Goal: Task Accomplishment & Management: Manage account settings

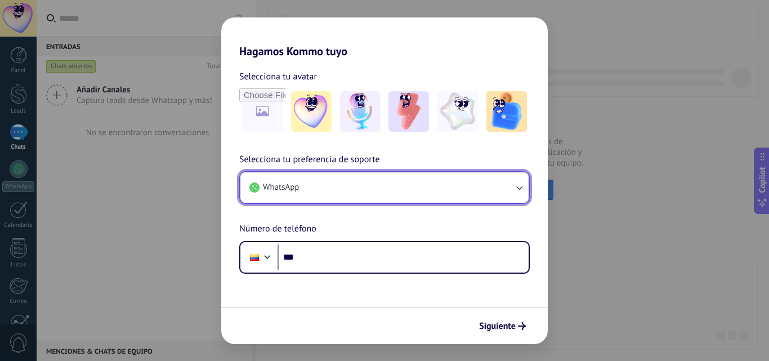
click at [434, 190] on button "WhatsApp" at bounding box center [384, 187] width 288 height 30
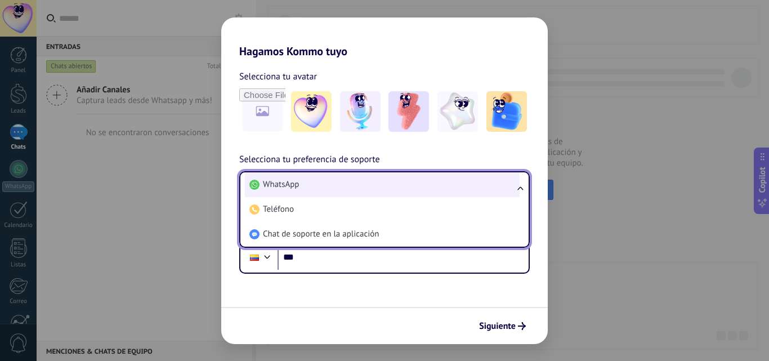
click at [370, 179] on li "WhatsApp" at bounding box center [382, 184] width 275 height 25
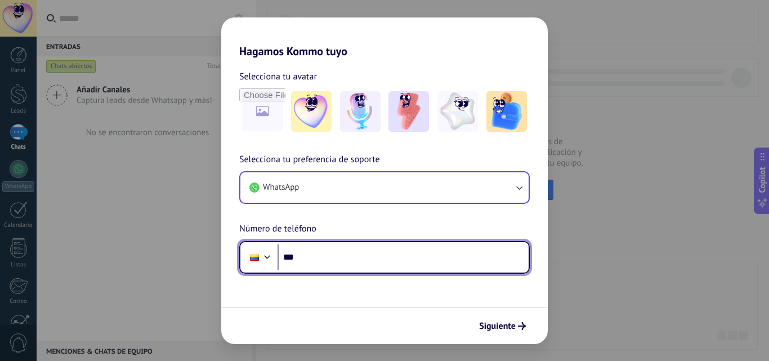
click at [363, 264] on input "***" at bounding box center [403, 257] width 251 height 26
type input "**********"
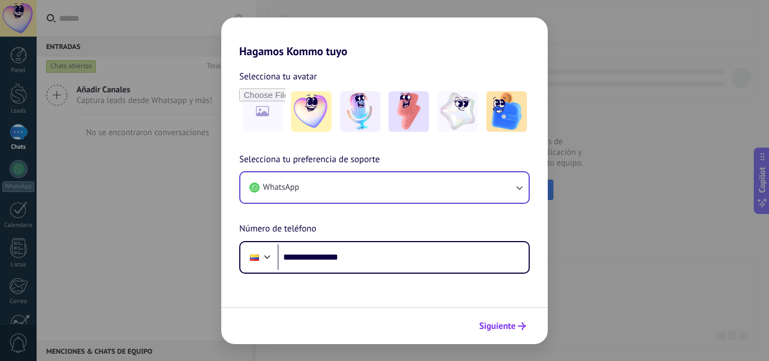
click at [490, 319] on button "Siguiente" at bounding box center [502, 325] width 57 height 19
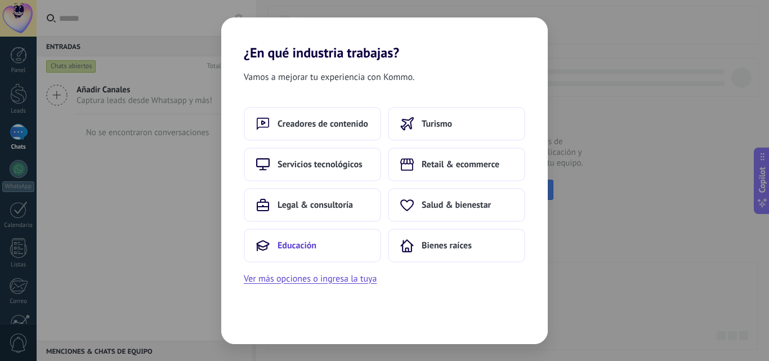
click at [291, 240] on span "Educación" at bounding box center [297, 245] width 39 height 11
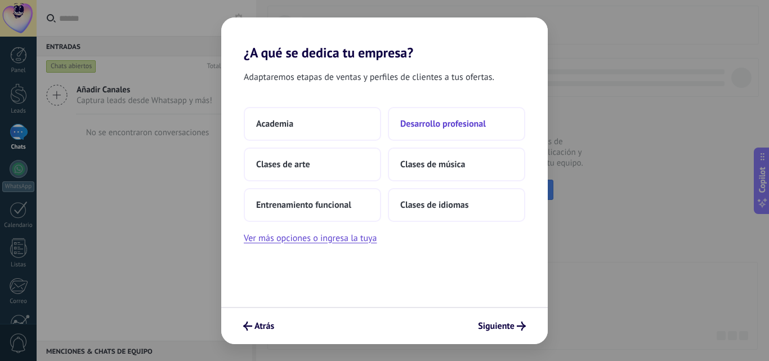
click at [445, 126] on span "Desarrollo profesional" at bounding box center [443, 123] width 86 height 11
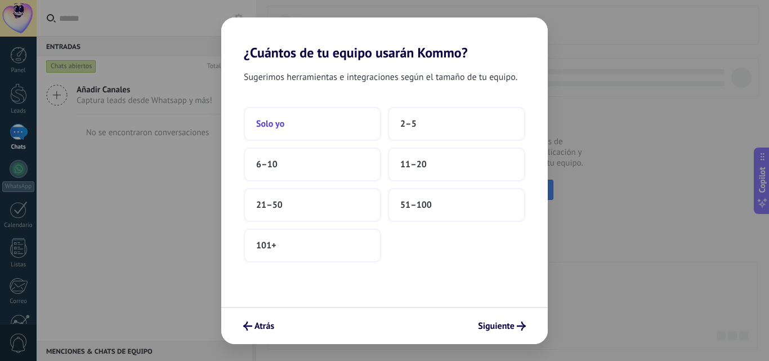
click at [297, 133] on button "Solo yo" at bounding box center [312, 124] width 137 height 34
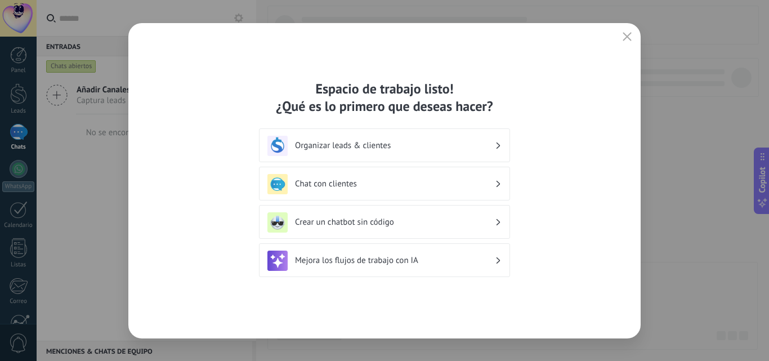
click at [331, 140] on h3 "Organizar leads & clientes" at bounding box center [395, 145] width 200 height 11
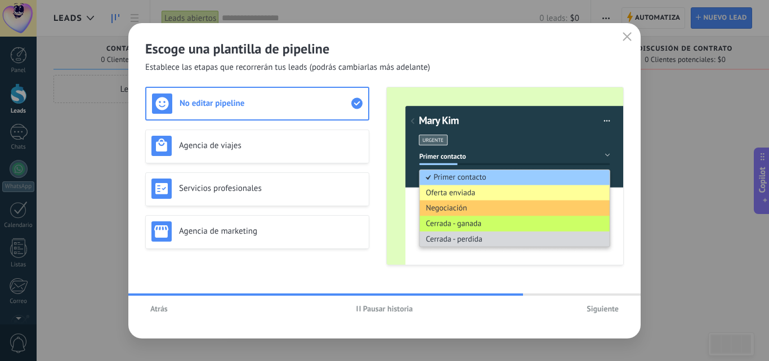
click at [149, 309] on button "Atrás" at bounding box center [159, 308] width 28 height 17
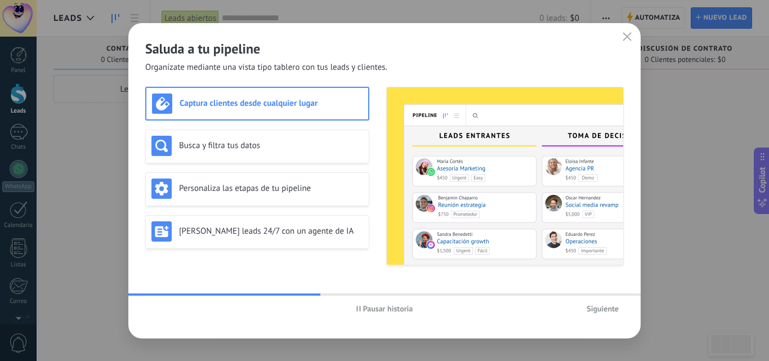
click at [282, 104] on h3 "Captura clientes desde cualquier lugar" at bounding box center [271, 103] width 183 height 11
click at [257, 151] on div "Busca y filtra tus datos" at bounding box center [257, 146] width 212 height 20
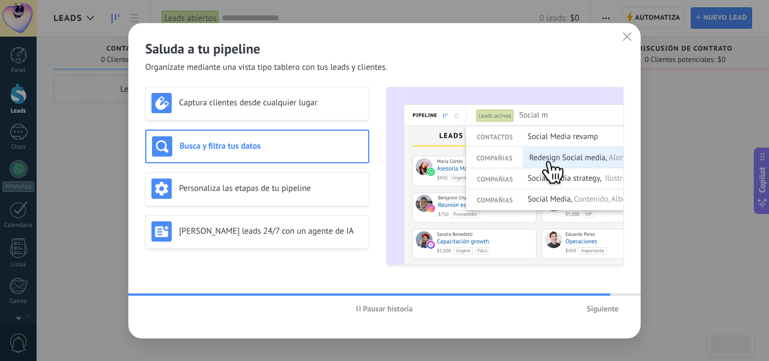
click at [595, 303] on button "Siguiente" at bounding box center [603, 308] width 42 height 17
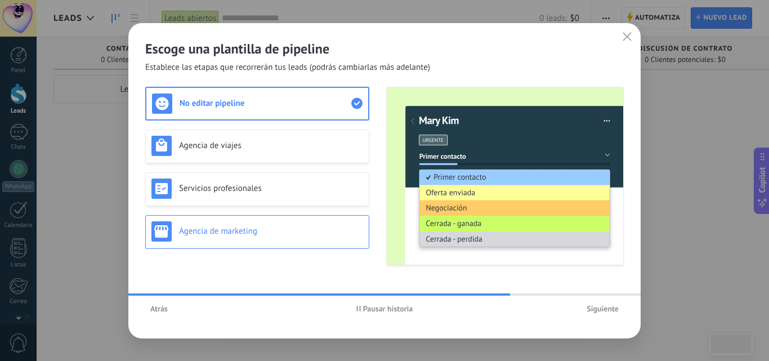
click at [222, 226] on h3 "Agencia de marketing" at bounding box center [271, 231] width 184 height 11
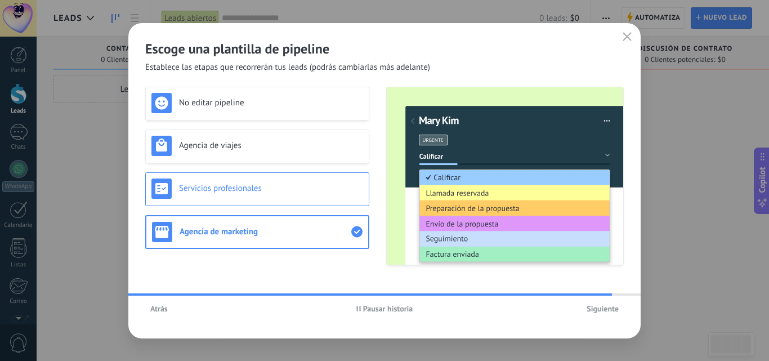
click at [229, 186] on h3 "Servicios profesionales" at bounding box center [271, 188] width 184 height 11
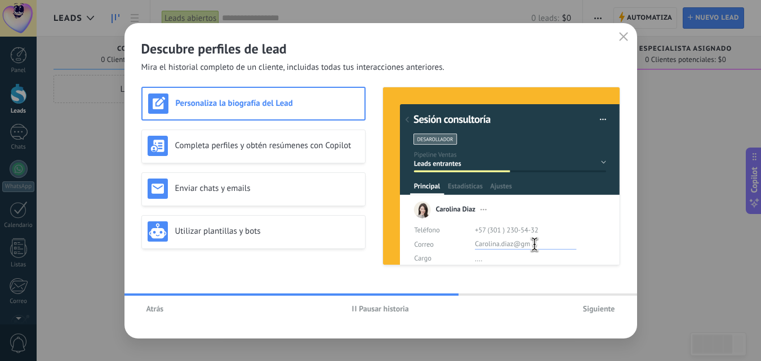
click at [598, 309] on span "Siguiente" at bounding box center [599, 309] width 32 height 8
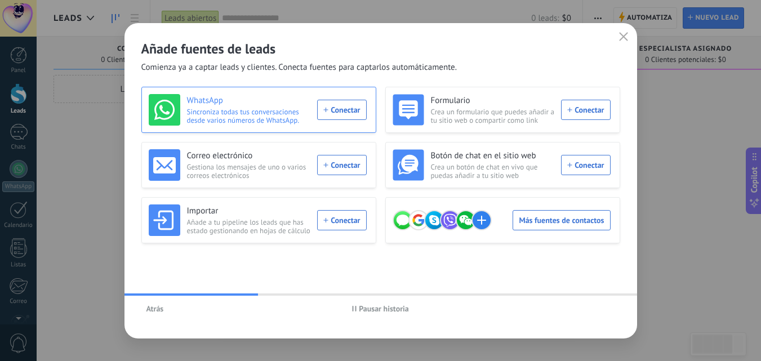
click at [343, 111] on div "WhatsApp Sincroniza todas tus conversaciones desde varios números de WhatsApp. …" at bounding box center [258, 110] width 218 height 32
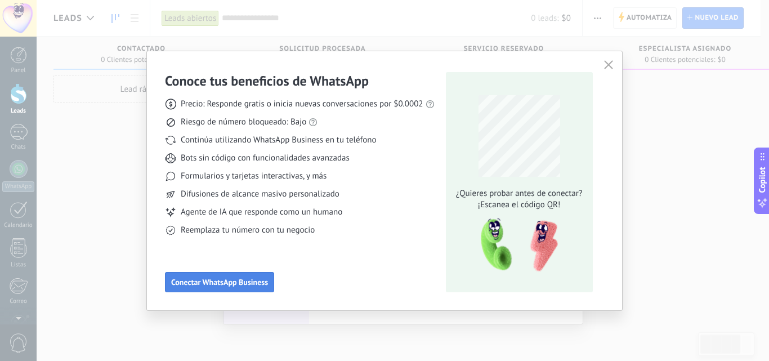
click at [220, 285] on span "Conectar WhatsApp Business" at bounding box center [219, 282] width 97 height 8
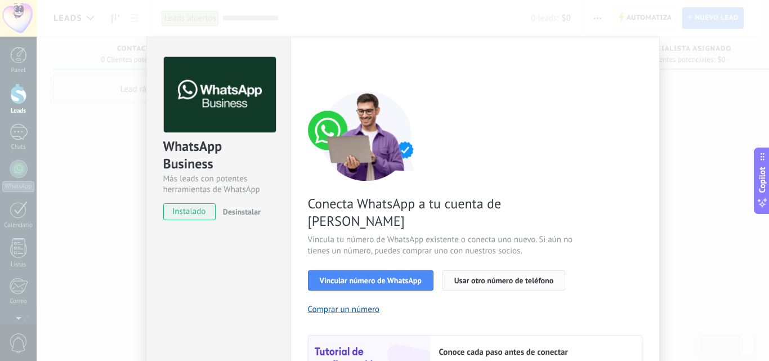
click at [470, 276] on span "Usar otro número de teléfono" at bounding box center [503, 280] width 99 height 8
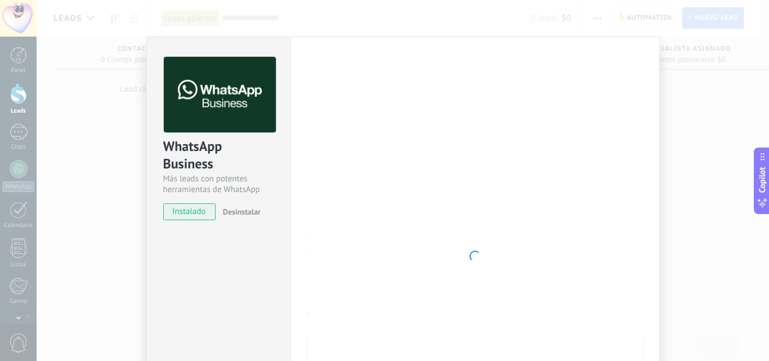
click at [508, 185] on div at bounding box center [475, 256] width 334 height 399
click at [199, 217] on span "instalado" at bounding box center [189, 211] width 51 height 17
click at [671, 117] on div "WhatsApp Business Más leads con potentes herramientas de WhatsApp instalado Des…" at bounding box center [403, 180] width 733 height 361
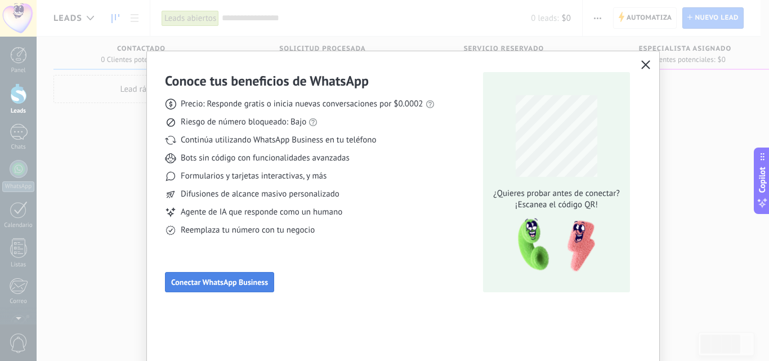
click at [234, 280] on span "Conectar WhatsApp Business" at bounding box center [219, 282] width 97 height 8
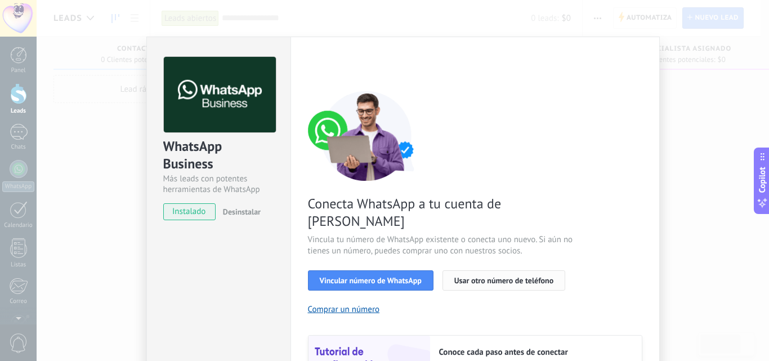
click at [471, 276] on span "Usar otro número de teléfono" at bounding box center [503, 280] width 99 height 8
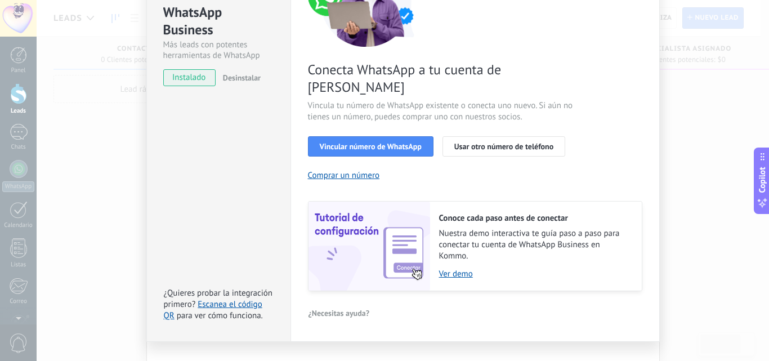
scroll to position [139, 0]
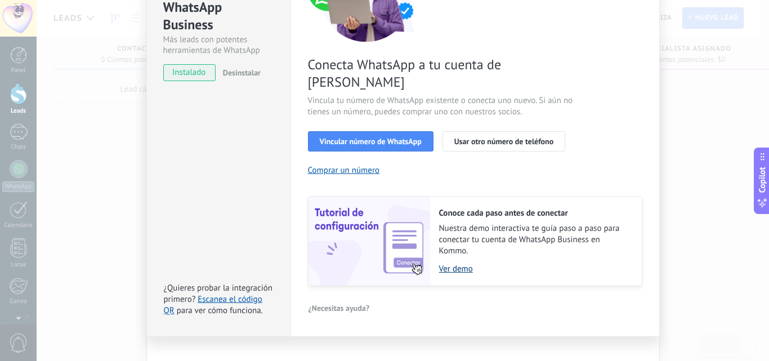
click at [454, 264] on link "Ver demo" at bounding box center [534, 269] width 191 height 11
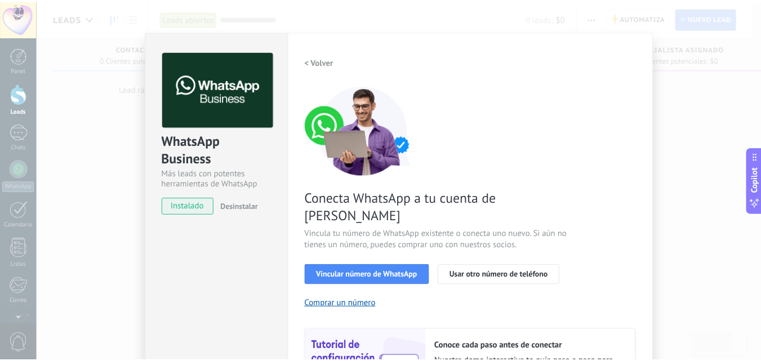
scroll to position [0, 0]
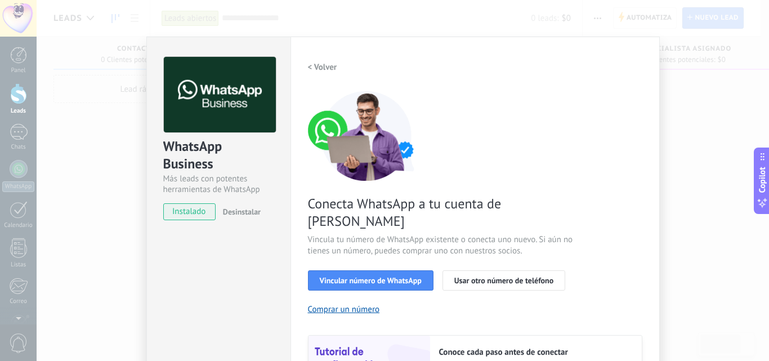
click at [703, 225] on div "WhatsApp Business Más leads con potentes herramientas de WhatsApp instalado Des…" at bounding box center [403, 180] width 733 height 361
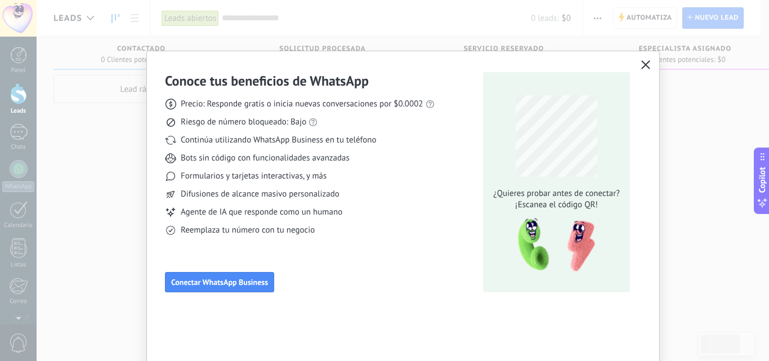
click at [640, 59] on button "button" at bounding box center [646, 65] width 15 height 16
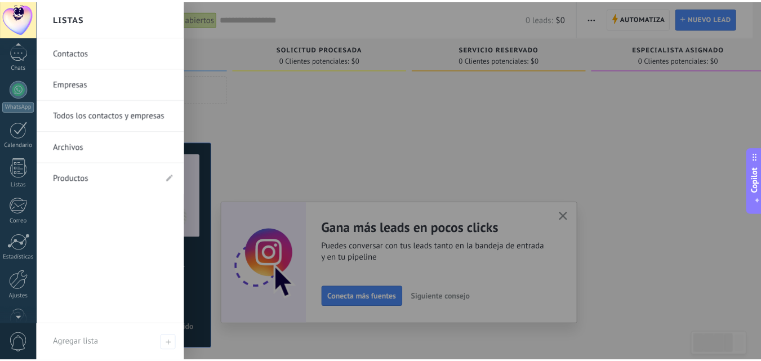
scroll to position [75, 0]
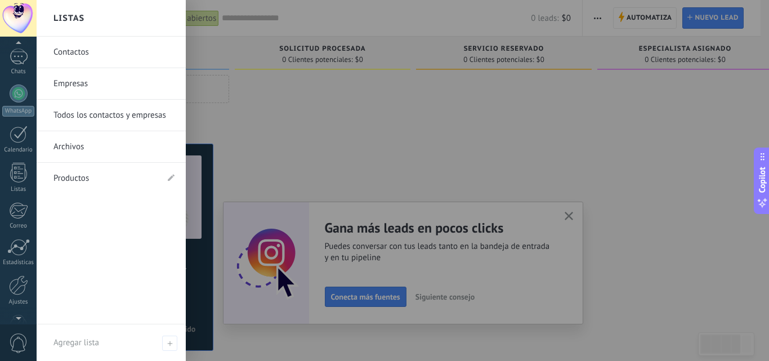
click at [80, 53] on link "Contactos" at bounding box center [113, 53] width 121 height 32
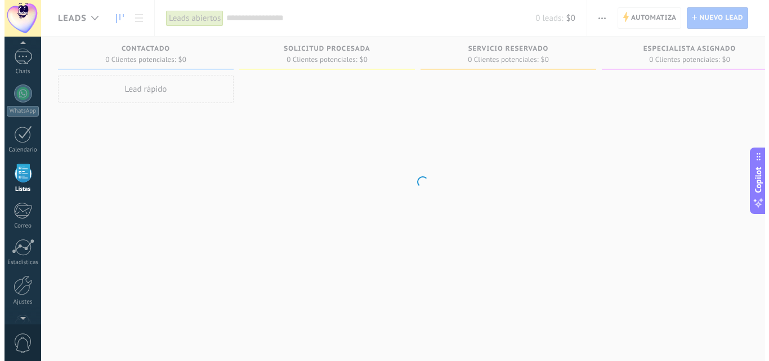
scroll to position [70, 0]
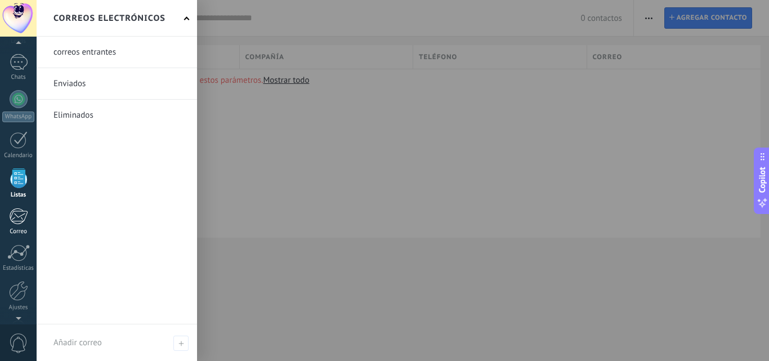
click at [14, 216] on div at bounding box center [18, 216] width 19 height 17
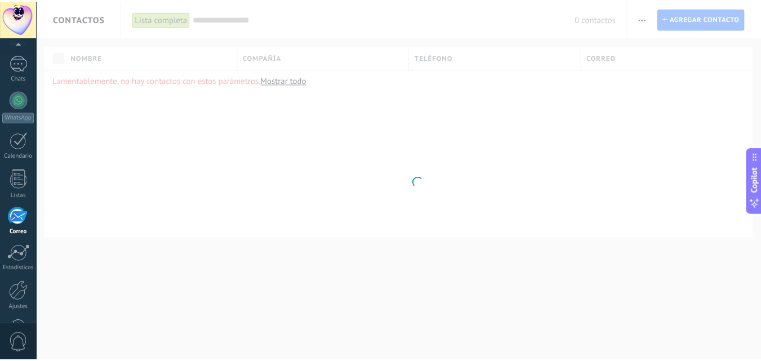
scroll to position [108, 0]
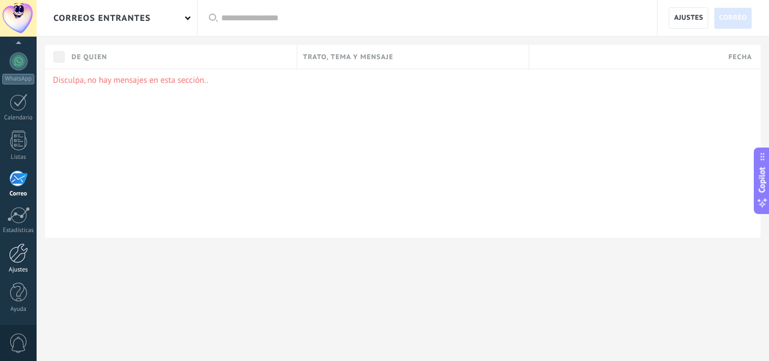
click at [13, 266] on div "Ajustes" at bounding box center [18, 269] width 33 height 7
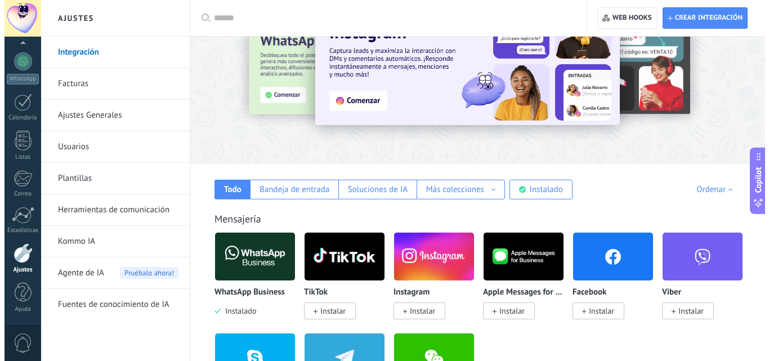
scroll to position [113, 0]
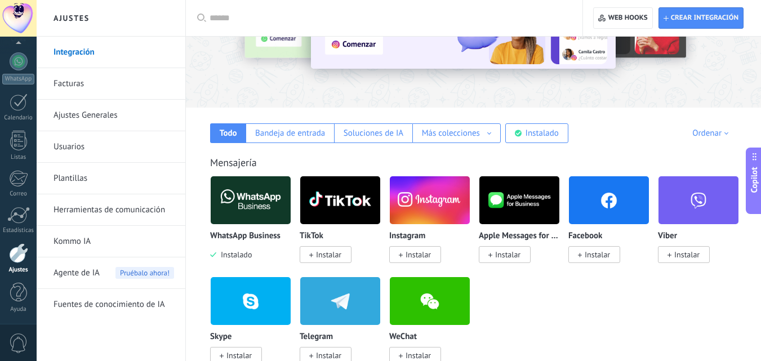
click at [332, 256] on span "Instalar" at bounding box center [328, 254] width 25 height 10
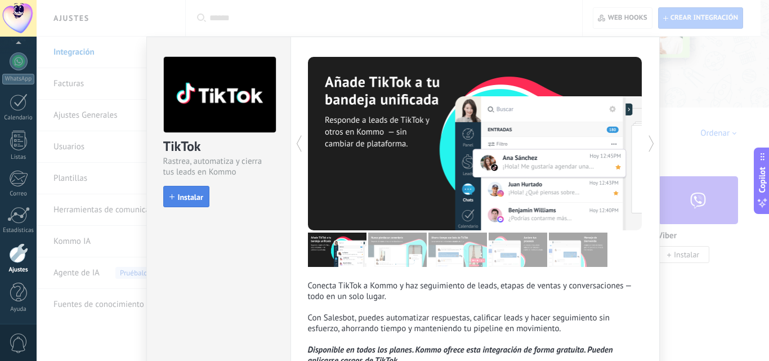
click at [188, 203] on button "Instalar" at bounding box center [186, 196] width 46 height 21
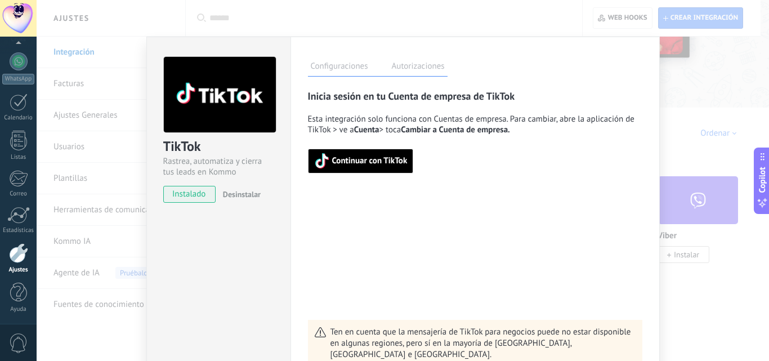
click at [345, 164] on span "Continuar con TikTok" at bounding box center [369, 161] width 75 height 8
click at [363, 166] on span "Continuar con TikTok" at bounding box center [360, 161] width 93 height 16
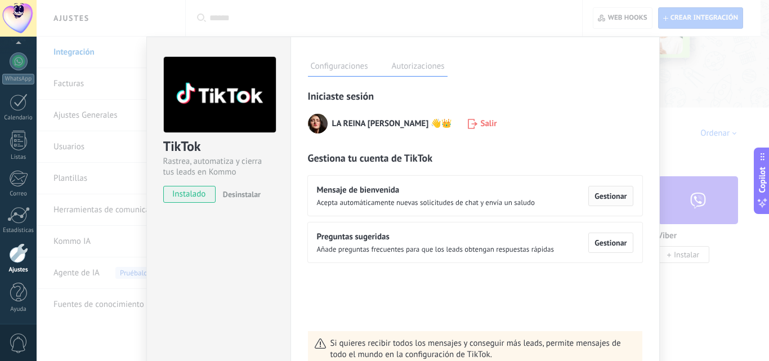
click at [605, 193] on span "Gestionar" at bounding box center [611, 196] width 32 height 8
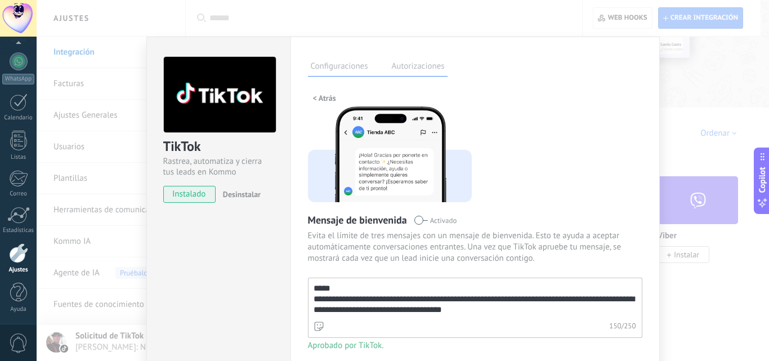
click at [340, 284] on textarea "**********" at bounding box center [474, 298] width 331 height 41
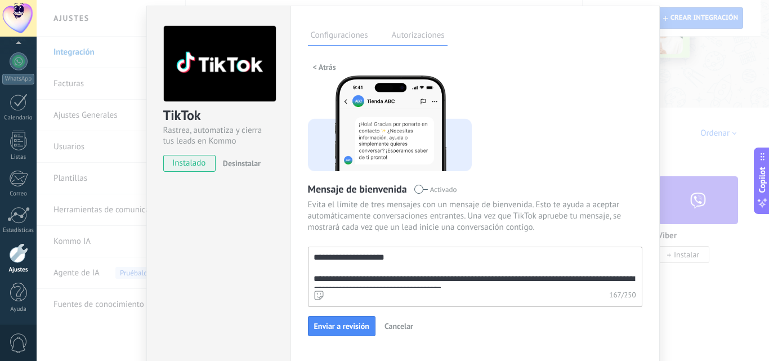
scroll to position [25, 0]
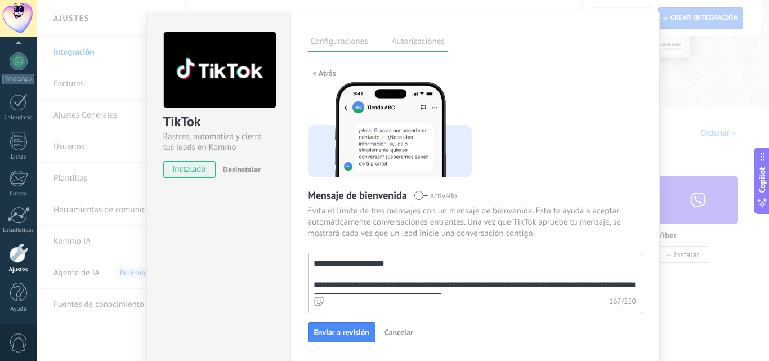
click at [398, 265] on textarea "**********" at bounding box center [474, 273] width 331 height 41
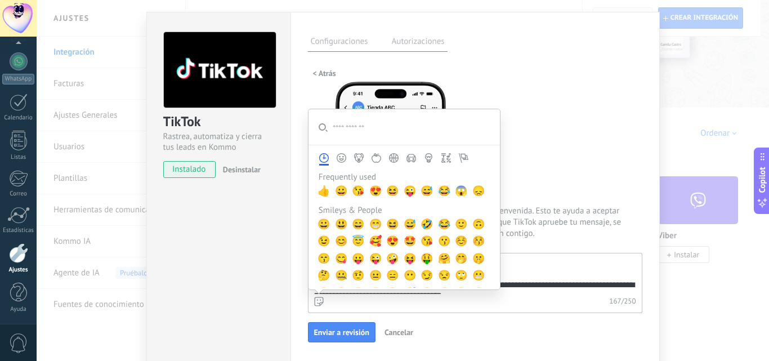
click at [318, 297] on icon at bounding box center [319, 302] width 10 height 10
click at [318, 294] on textarea "**********" at bounding box center [474, 273] width 331 height 41
click at [335, 189] on span "😀" at bounding box center [341, 191] width 12 height 12
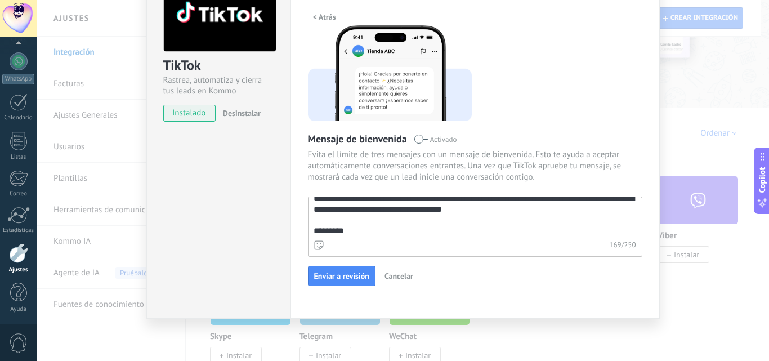
scroll to position [32, 0]
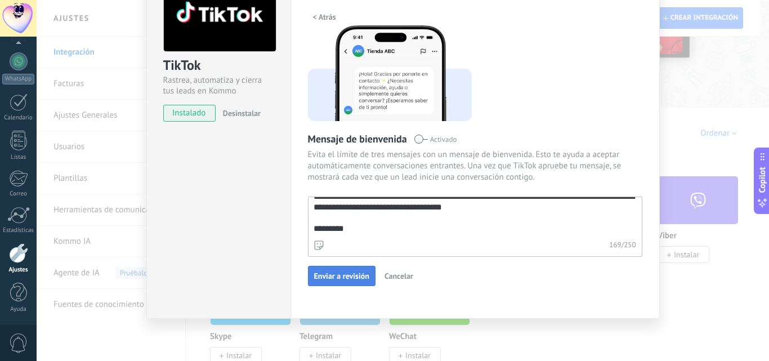
type textarea "**********"
click at [350, 275] on span "Enviar a revisión" at bounding box center [341, 276] width 55 height 8
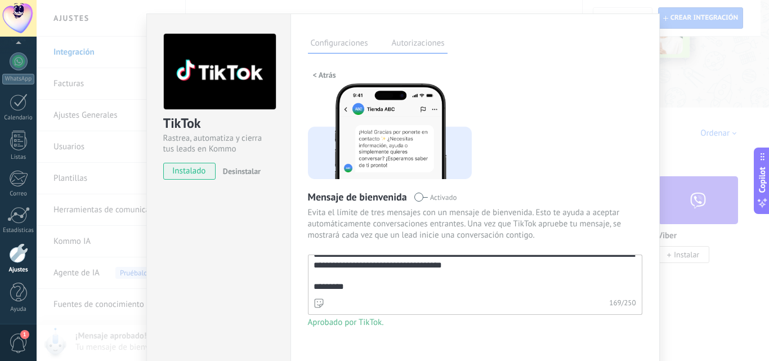
scroll to position [0, 0]
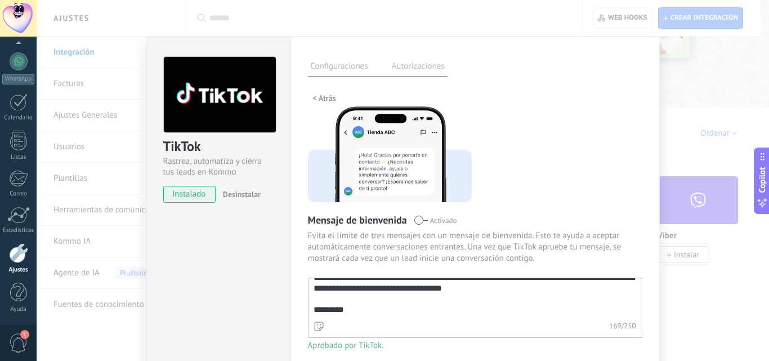
click at [400, 64] on label "Autorizaciones" at bounding box center [418, 68] width 59 height 16
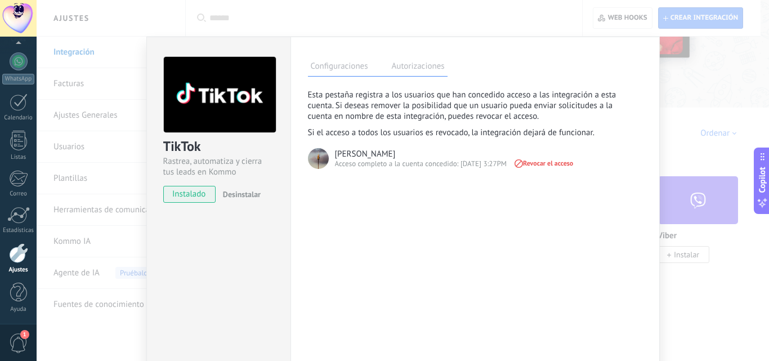
click at [14, 261] on div at bounding box center [18, 253] width 19 height 20
click at [703, 64] on div "TikTok Rastrea, automatiza y cierra tus leads en Kommo instalado Desinstalar Co…" at bounding box center [403, 180] width 733 height 361
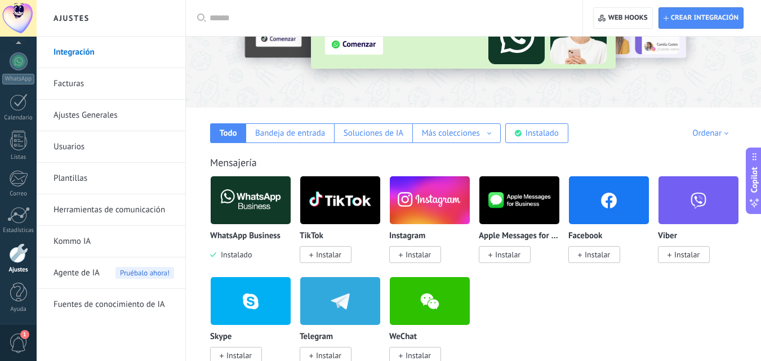
click at [339, 255] on span "Instalar" at bounding box center [328, 254] width 25 height 10
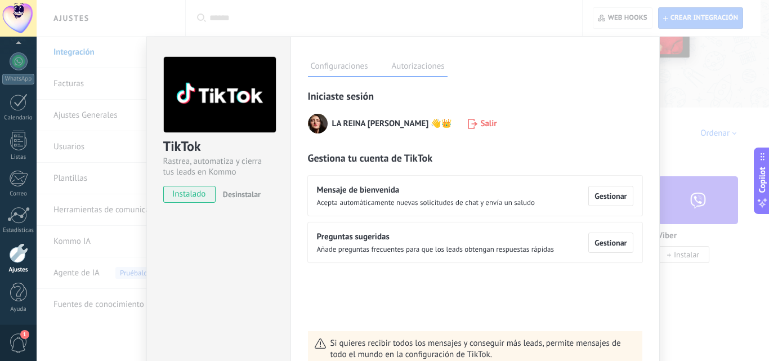
click at [202, 196] on span "instalado" at bounding box center [189, 194] width 51 height 17
click at [691, 87] on div "TikTok Rastrea, automatiza y cierra tus leads en Kommo instalado Desinstalar Co…" at bounding box center [403, 180] width 733 height 361
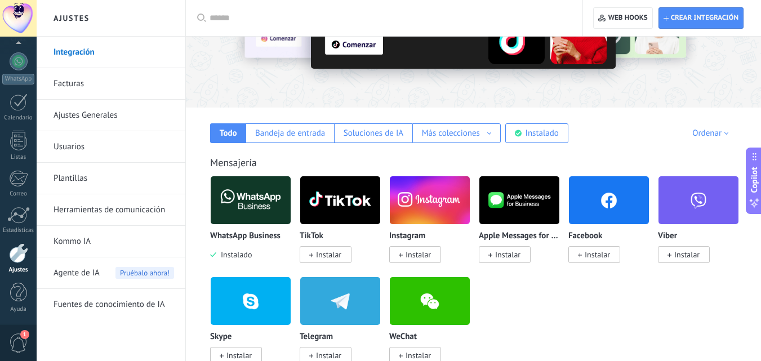
click at [413, 212] on img at bounding box center [430, 200] width 80 height 55
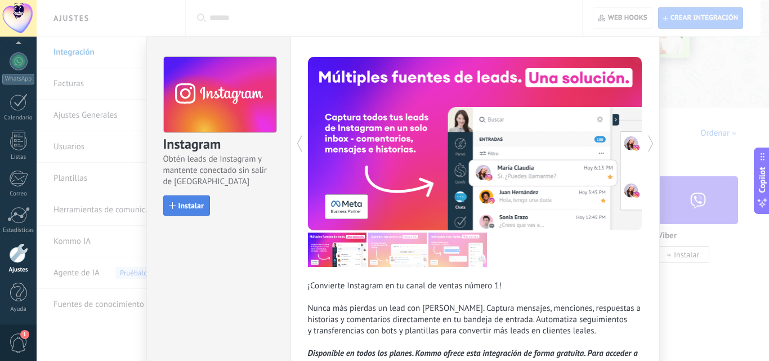
click at [193, 208] on span "Instalar" at bounding box center [190, 206] width 25 height 8
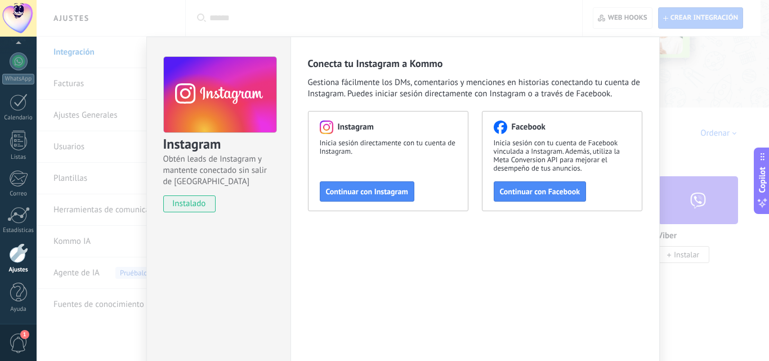
click at [376, 191] on span "Continuar con Instagram" at bounding box center [367, 192] width 82 height 8
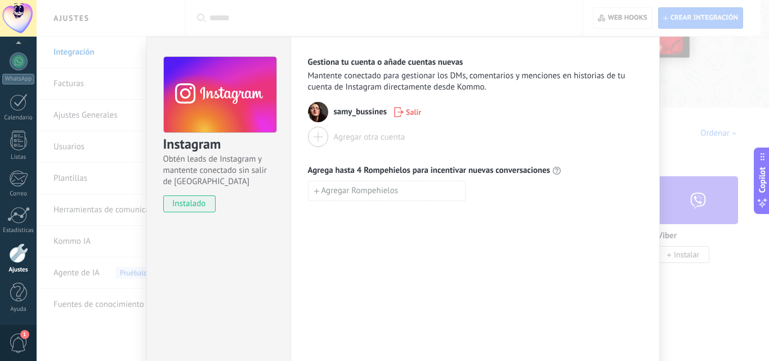
click at [691, 110] on div "Instagram Obtén leads de Instagram y mantente conectado sin salir de Kommo inst…" at bounding box center [403, 180] width 733 height 361
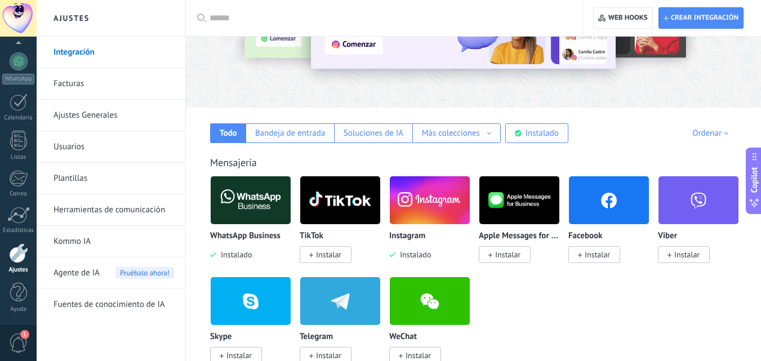
click at [336, 256] on span "Instalar" at bounding box center [328, 254] width 25 height 10
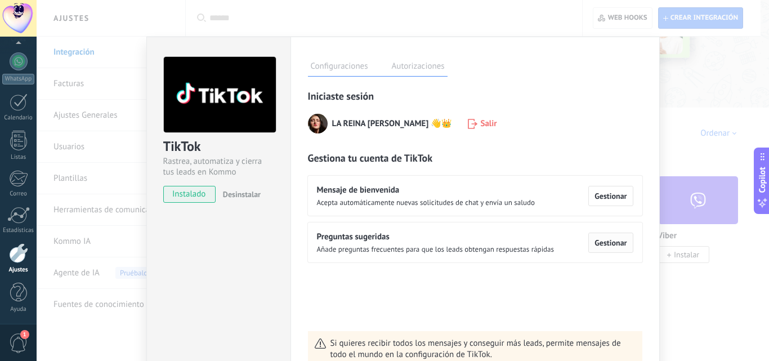
click at [607, 239] on span "Gestionar" at bounding box center [611, 243] width 32 height 8
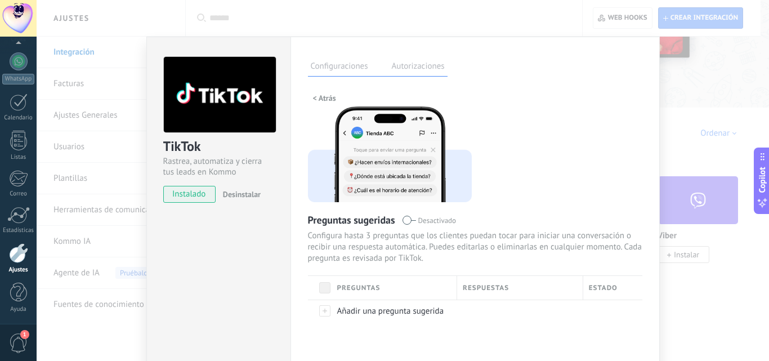
click at [684, 82] on div "TikTok Rastrea, automatiza y cierra tus leads en Kommo instalado Desinstalar Co…" at bounding box center [403, 180] width 733 height 361
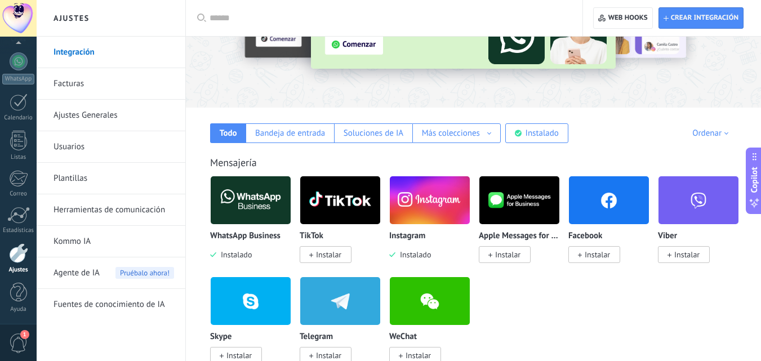
click at [580, 256] on rect at bounding box center [579, 255] width 1 height 4
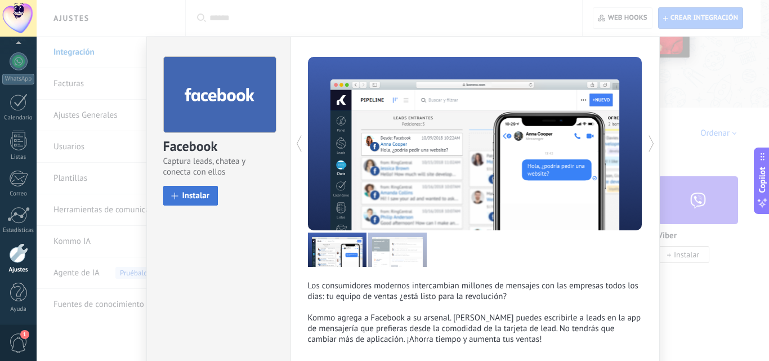
click at [185, 195] on span "Instalar" at bounding box center [196, 195] width 28 height 8
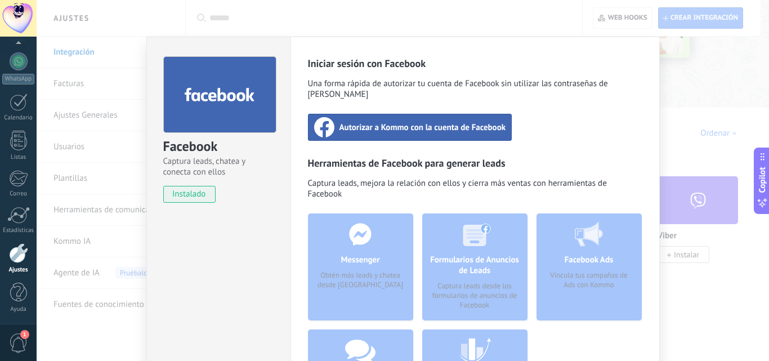
click at [426, 122] on span "Autorizar a Kommo con la cuenta de Facebook" at bounding box center [423, 127] width 167 height 11
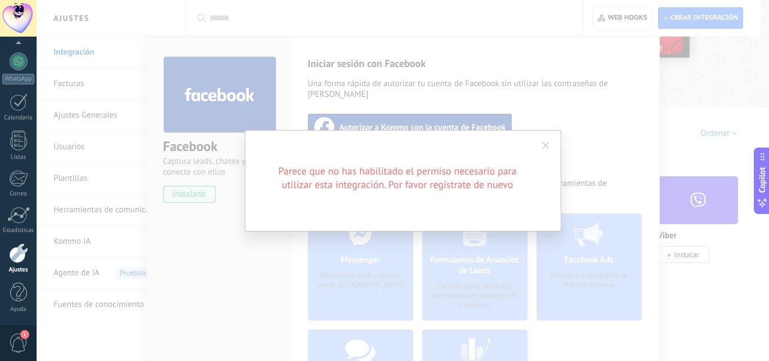
click at [542, 141] on span at bounding box center [546, 145] width 19 height 19
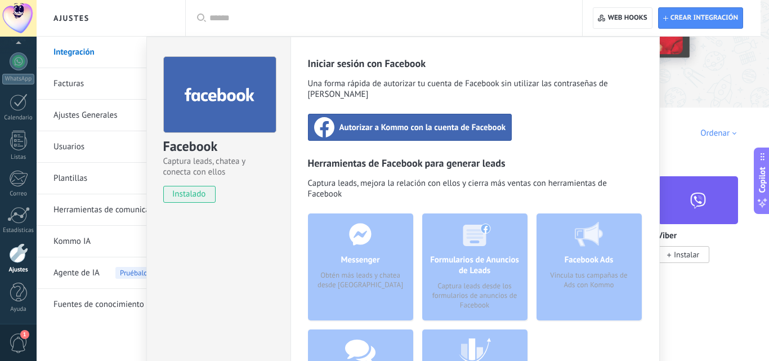
click at [361, 122] on span "Autorizar a Kommo con la cuenta de Facebook" at bounding box center [423, 127] width 167 height 11
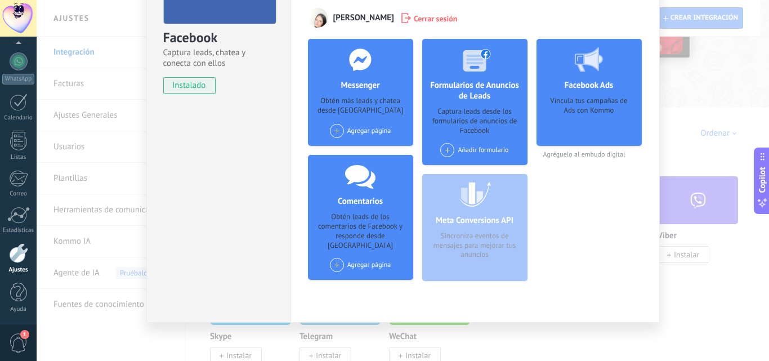
scroll to position [113, 0]
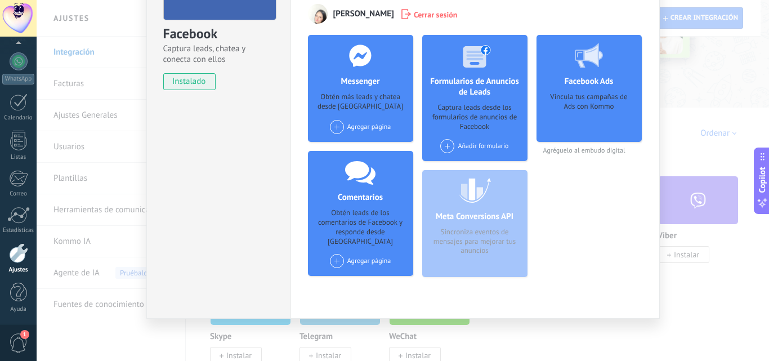
click at [334, 131] on span at bounding box center [337, 127] width 14 height 14
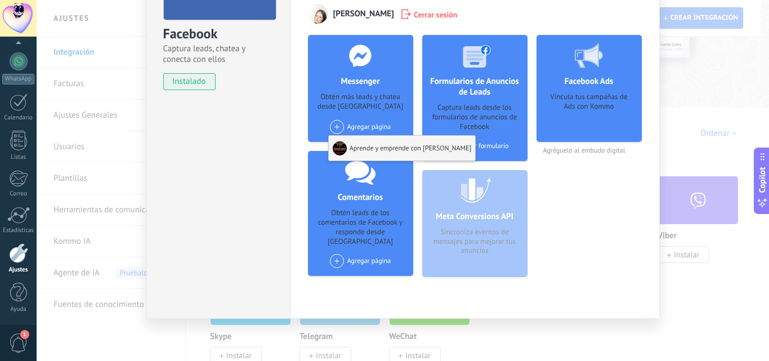
click at [360, 145] on div "Aprende y emprende con [PERSON_NAME]" at bounding box center [402, 148] width 147 height 25
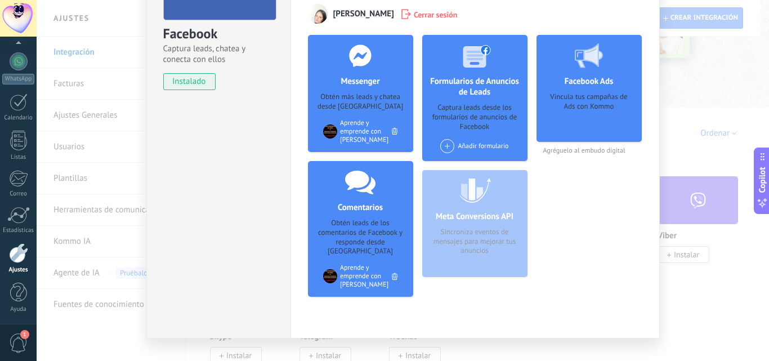
click at [443, 146] on span at bounding box center [447, 146] width 14 height 14
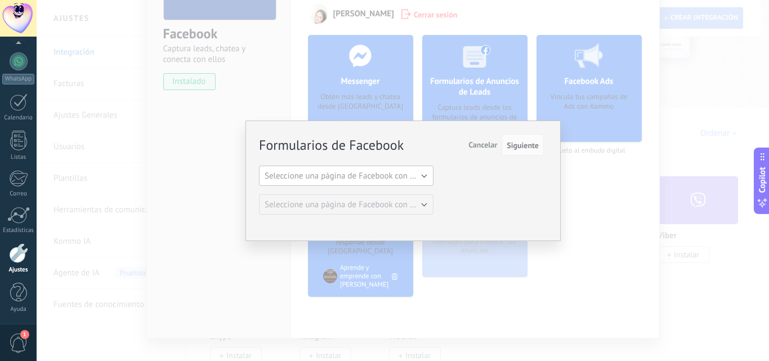
click at [375, 173] on span "Seleccione una página de Facebook con formas" at bounding box center [350, 176] width 170 height 11
click at [363, 196] on span "Aprende y emprende con [PERSON_NAME]" at bounding box center [340, 195] width 177 height 11
click at [423, 172] on button "Aprende y emprende con [PERSON_NAME]" at bounding box center [346, 176] width 175 height 20
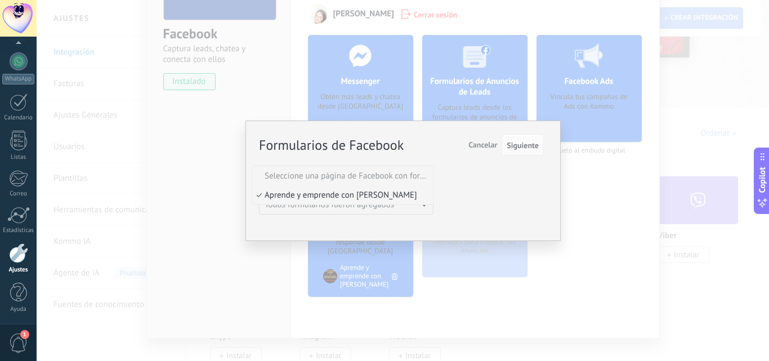
click at [423, 172] on span "Seleccione una página de Facebook con formas" at bounding box center [340, 176] width 177 height 11
click at [415, 175] on span "Seleccione una página de Facebook con formas" at bounding box center [350, 176] width 170 height 11
click at [401, 194] on span "Aprende y emprende con [PERSON_NAME]" at bounding box center [340, 195] width 177 height 11
click at [527, 149] on span "Siguiente" at bounding box center [523, 145] width 32 height 8
click at [534, 146] on span "Siguiente" at bounding box center [523, 145] width 32 height 8
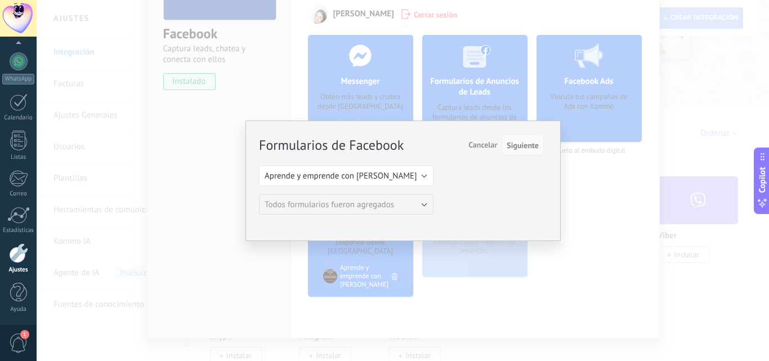
click at [524, 141] on span "Siguiente" at bounding box center [523, 145] width 32 height 8
click at [573, 199] on div "Formularios de Facebook Siguiente Cancelar Seleccione una página de Facebook co…" at bounding box center [403, 180] width 733 height 361
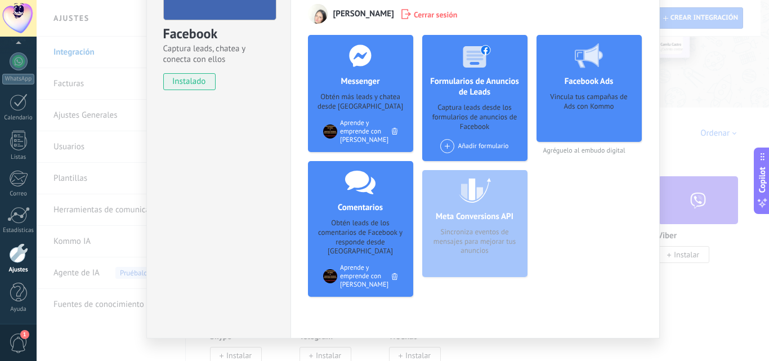
click at [444, 147] on span at bounding box center [447, 146] width 14 height 14
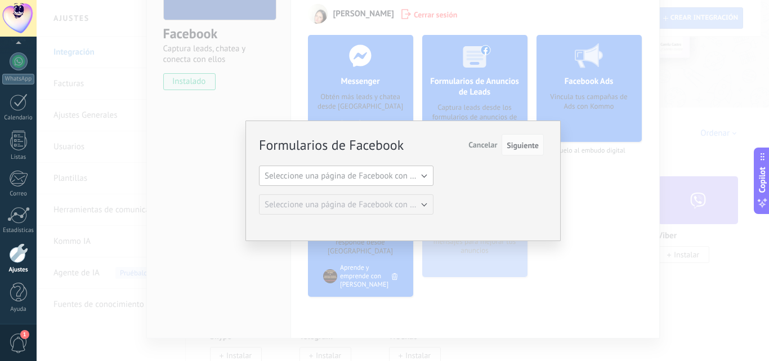
click at [418, 172] on span "Seleccione una página de Facebook con formas" at bounding box center [350, 176] width 170 height 11
click at [370, 195] on span "Aprende y emprende con [PERSON_NAME]" at bounding box center [340, 195] width 177 height 11
click at [517, 148] on span "Siguiente" at bounding box center [523, 145] width 32 height 8
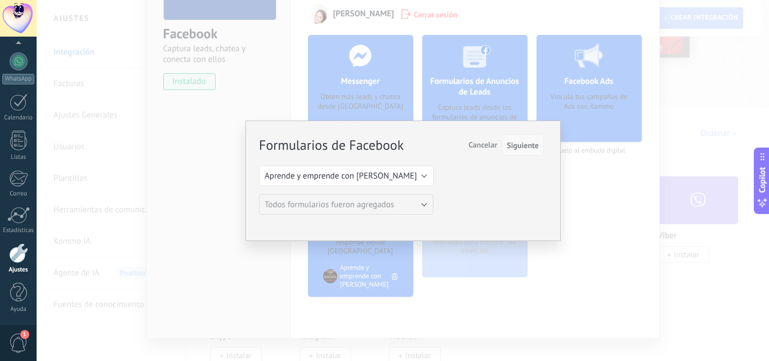
click at [517, 146] on span "Siguiente" at bounding box center [523, 145] width 32 height 8
drag, startPoint x: 626, startPoint y: 209, endPoint x: 622, endPoint y: 204, distance: 6.8
click at [626, 208] on div "Formularios de Facebook Siguiente Cancelar Seleccione una página de Facebook co…" at bounding box center [403, 180] width 733 height 361
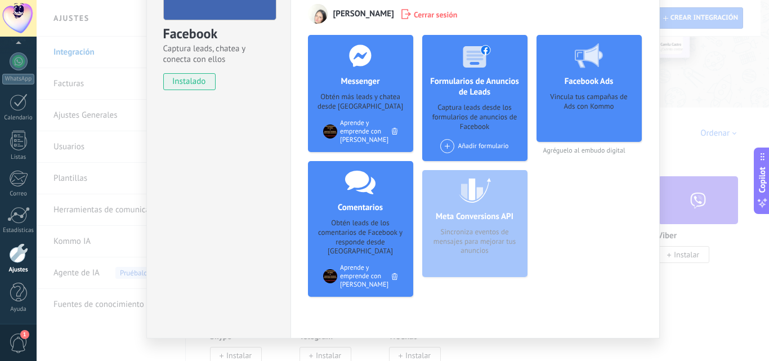
click at [450, 145] on span at bounding box center [447, 146] width 14 height 14
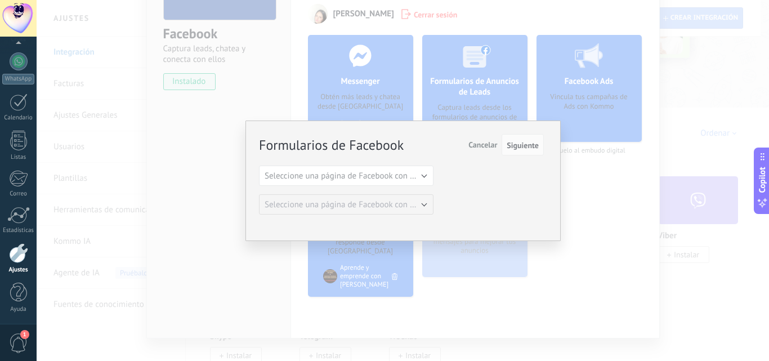
drag, startPoint x: 580, startPoint y: 187, endPoint x: 566, endPoint y: 187, distance: 14.1
click at [579, 186] on div "Formularios de Facebook Siguiente Cancelar Seleccione una página de Facebook co…" at bounding box center [403, 180] width 733 height 361
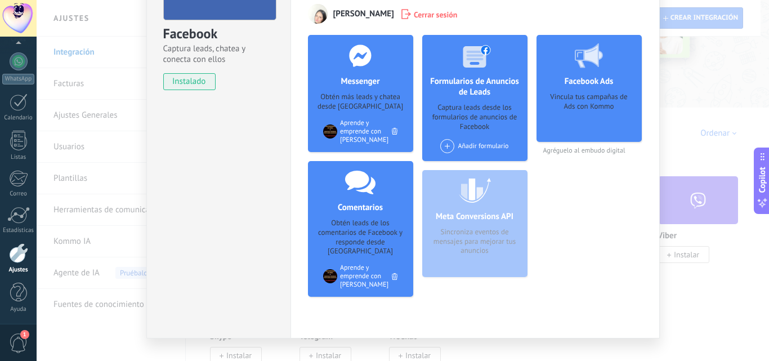
click at [610, 100] on div "Vincula tus campañas de Ads con Kommo" at bounding box center [589, 113] width 87 height 42
click at [566, 104] on div "Vincula tus campañas de Ads con Kommo" at bounding box center [589, 113] width 87 height 42
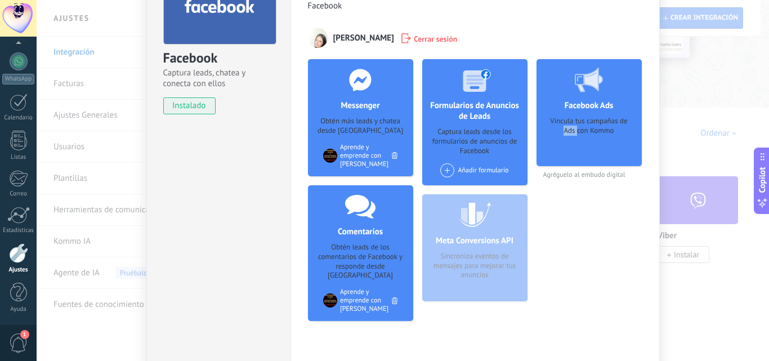
scroll to position [123, 0]
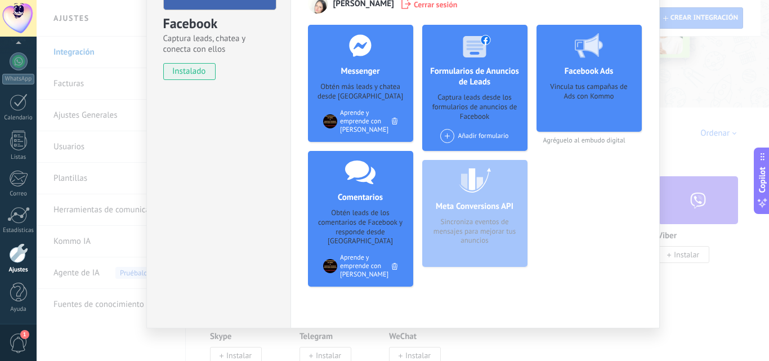
click at [489, 227] on div "Meta Conversions API Sincroniza eventos de mensajes para mejorar tus anuncios" at bounding box center [474, 213] width 105 height 107
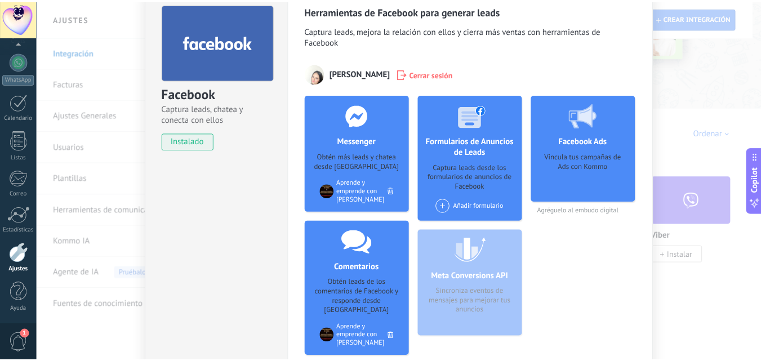
scroll to position [0, 0]
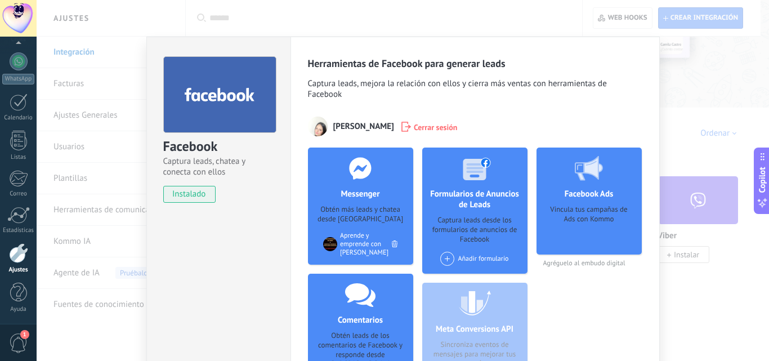
click at [683, 276] on div "Facebook Captura leads, chatea y conecta con ellos instalado Desinstalar Herram…" at bounding box center [403, 180] width 733 height 361
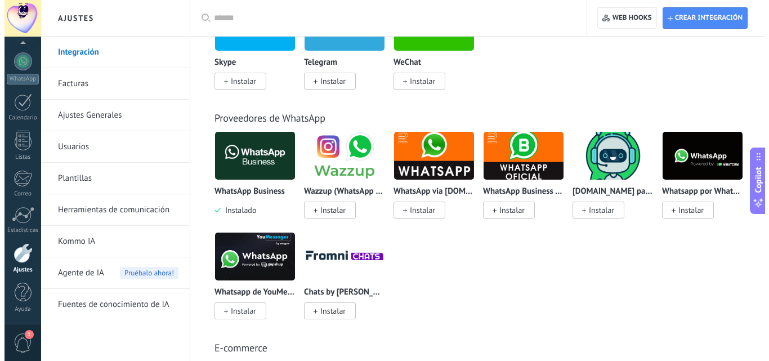
scroll to position [394, 0]
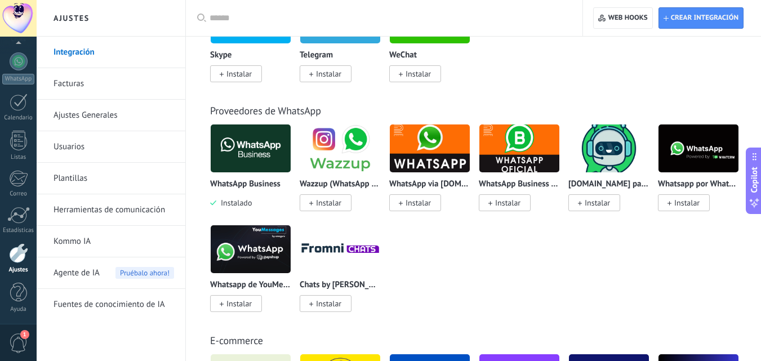
click at [330, 200] on span "Instalar" at bounding box center [328, 203] width 25 height 10
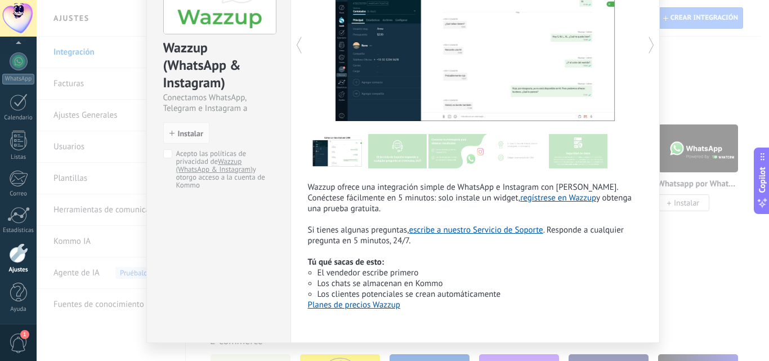
scroll to position [123, 0]
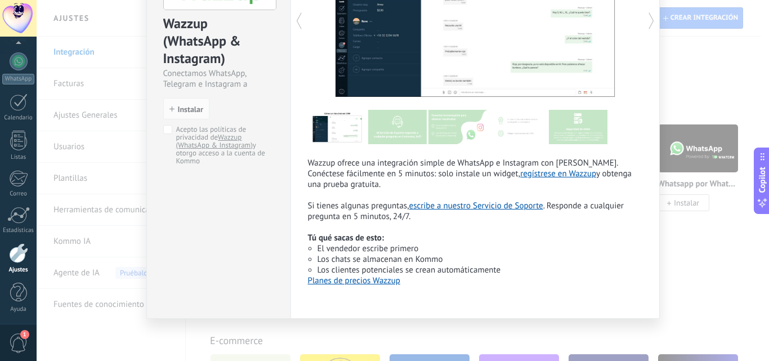
click at [529, 171] on link "regístrese en Wazzup" at bounding box center [558, 173] width 76 height 11
click at [706, 231] on div "Wazzup (WhatsApp & Instagram) Conectamos WhatsApp, Telegram e Instagram a Kommo…" at bounding box center [403, 180] width 733 height 361
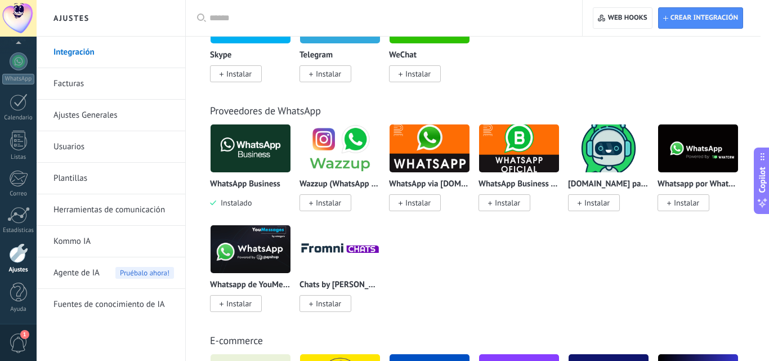
scroll to position [0, 0]
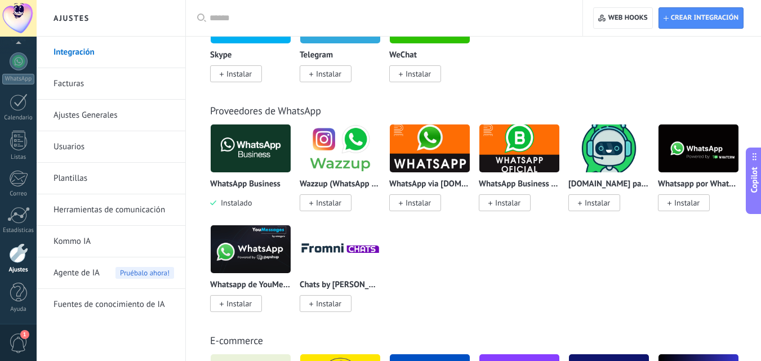
click at [327, 206] on span "Instalar" at bounding box center [328, 203] width 25 height 10
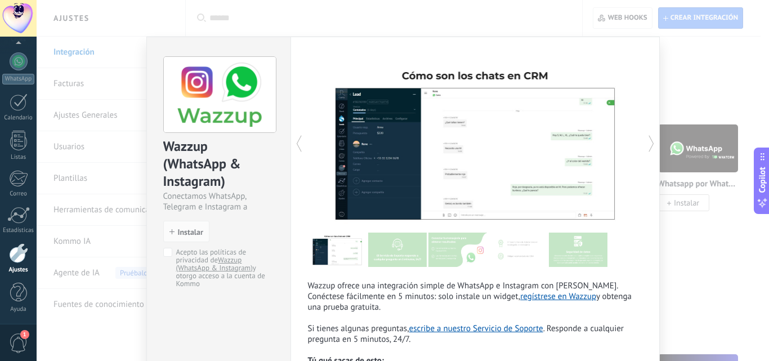
click at [204, 124] on img at bounding box center [220, 95] width 112 height 76
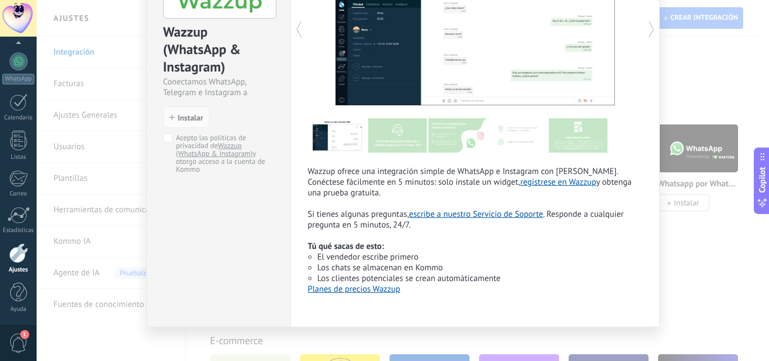
scroll to position [123, 0]
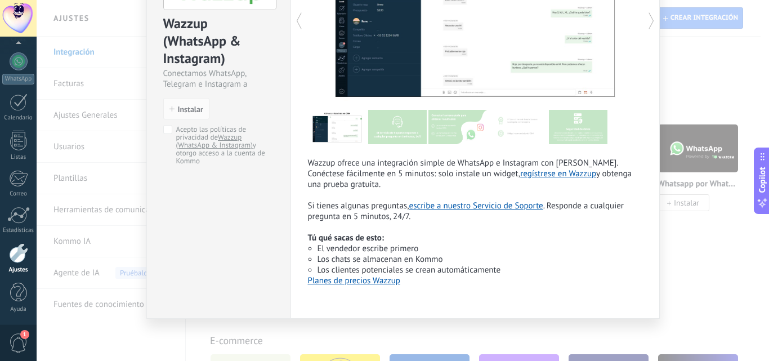
click at [685, 223] on div "Wazzup (WhatsApp & Instagram) Conectamos WhatsApp, Telegram e Instagram a Kommo…" at bounding box center [403, 180] width 733 height 361
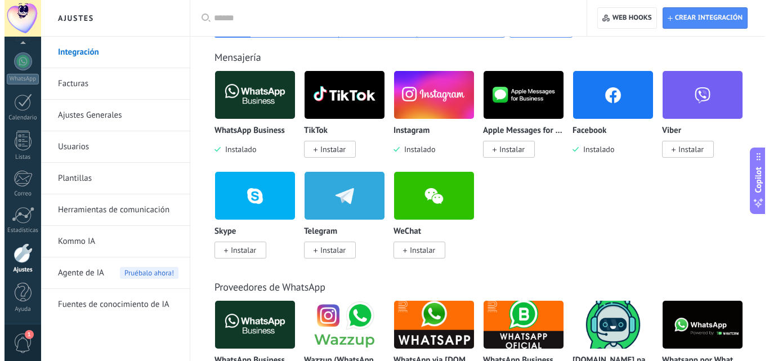
scroll to position [225, 0]
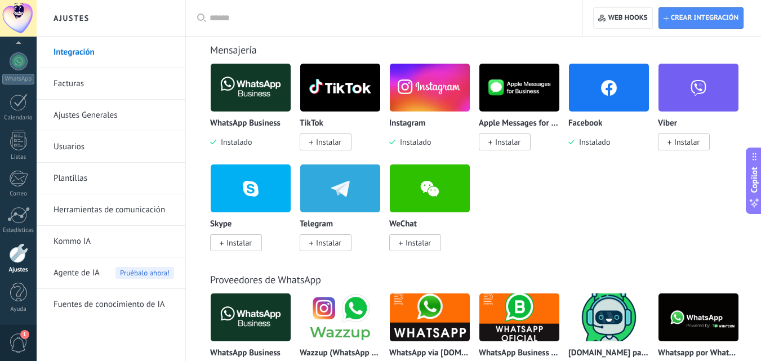
click at [337, 248] on span "Instalar" at bounding box center [326, 242] width 52 height 17
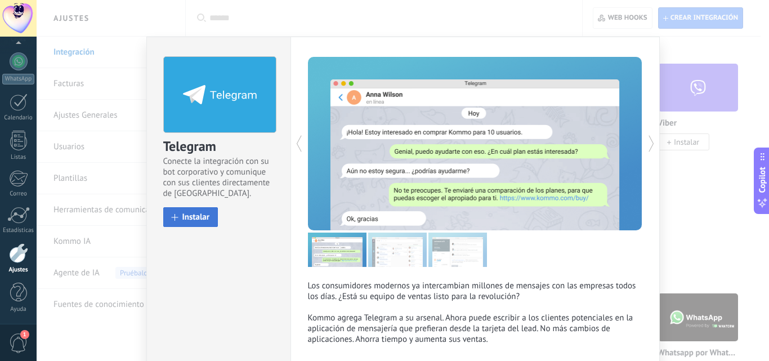
click at [204, 221] on span "Instalar" at bounding box center [196, 217] width 28 height 8
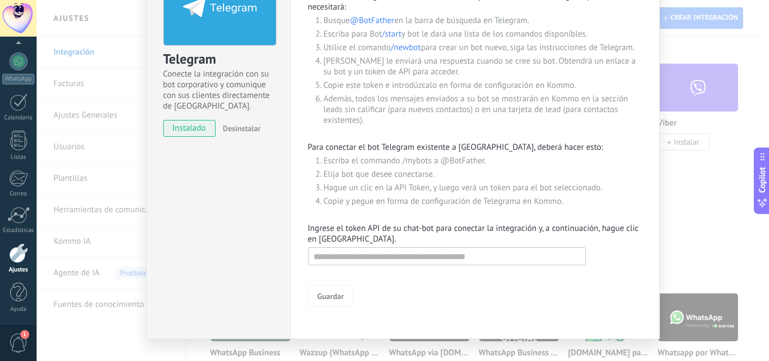
scroll to position [108, 0]
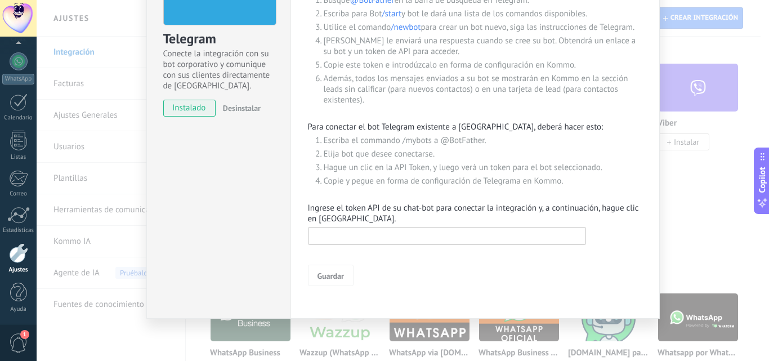
click at [402, 230] on input "text" at bounding box center [447, 236] width 278 height 18
click at [696, 188] on div "Telegram Conecte la integración con su bot corporativo y comunique con sus clie…" at bounding box center [403, 180] width 733 height 361
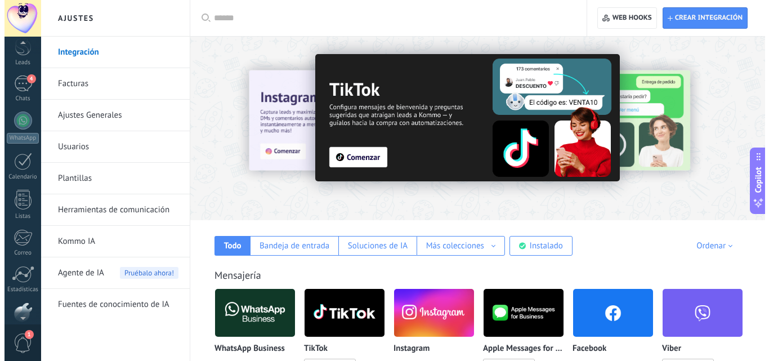
scroll to position [15, 0]
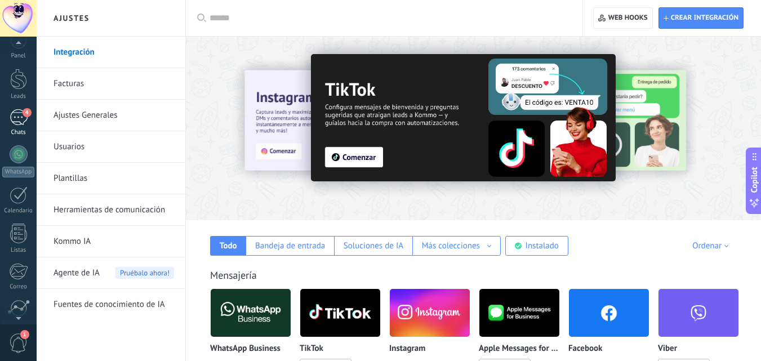
click at [21, 113] on div "4" at bounding box center [19, 117] width 18 height 16
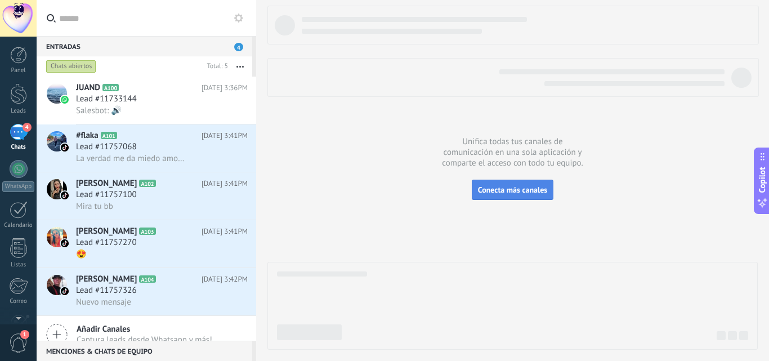
click at [496, 189] on span "Conecta más canales" at bounding box center [512, 190] width 69 height 10
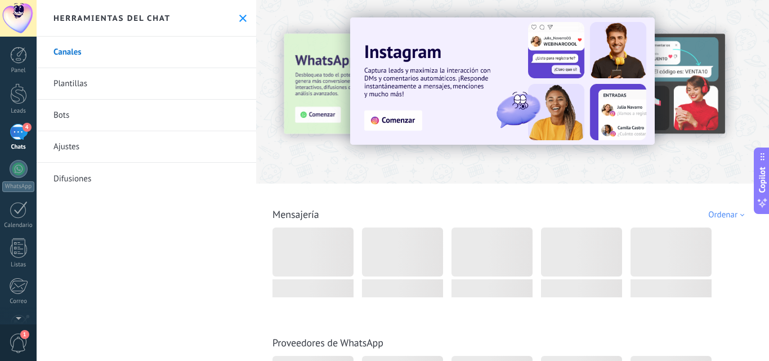
click at [388, 121] on img at bounding box center [502, 80] width 305 height 127
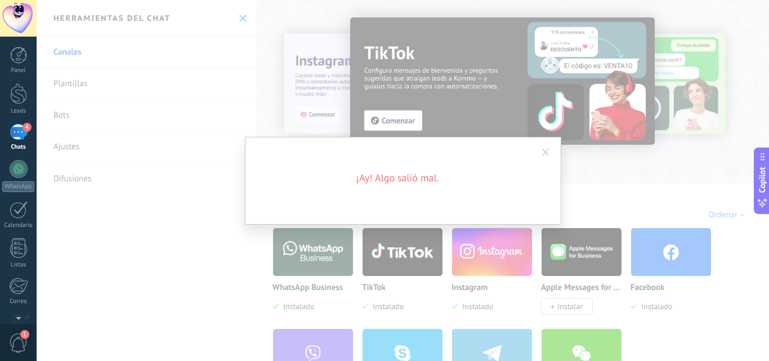
click at [542, 151] on span at bounding box center [545, 153] width 7 height 8
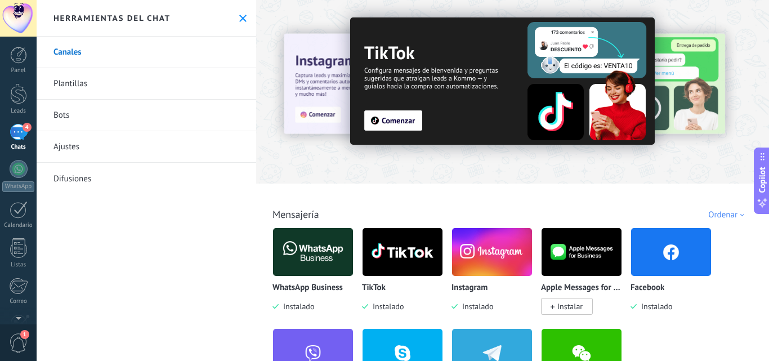
click at [390, 121] on img at bounding box center [502, 80] width 305 height 127
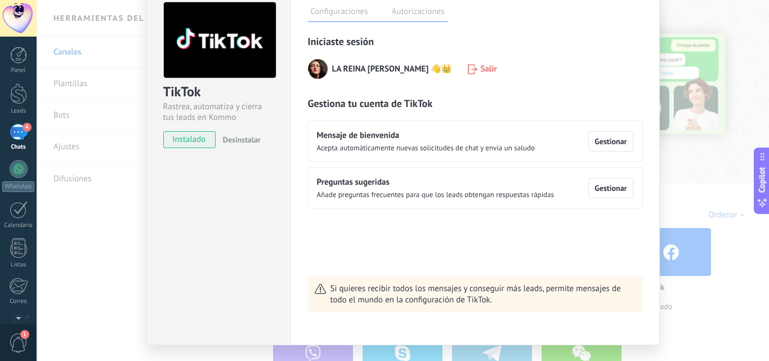
scroll to position [81, 0]
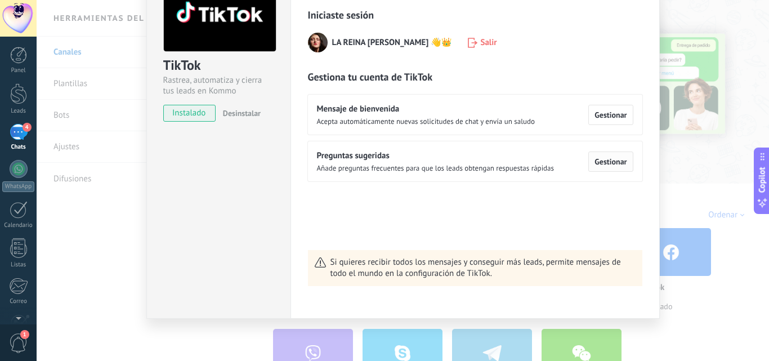
click at [605, 163] on span "Gestionar" at bounding box center [611, 162] width 32 height 8
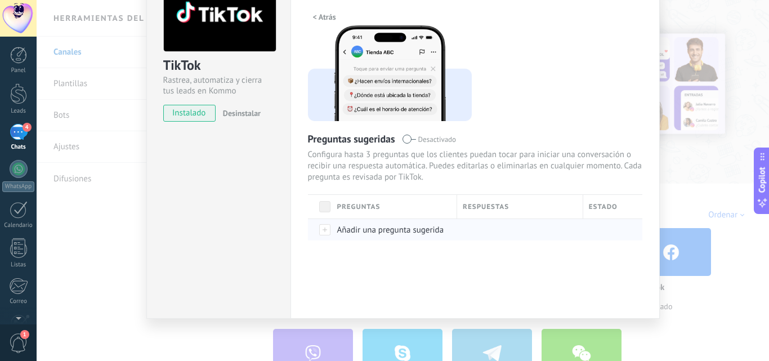
click at [367, 227] on span "Añadir una pregunta sugerida" at bounding box center [390, 230] width 107 height 11
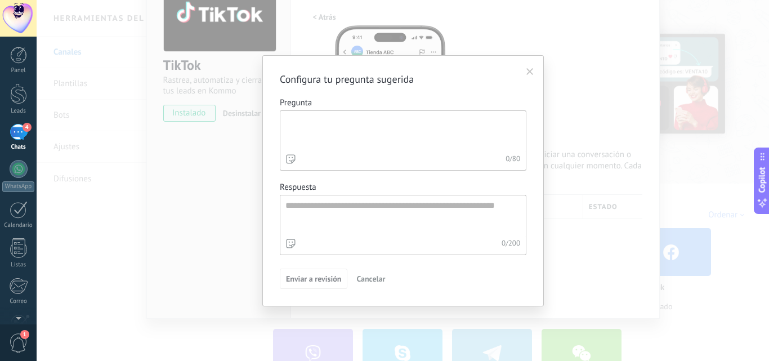
click at [345, 122] on textarea "Pregunta 0 / 80" at bounding box center [401, 131] width 243 height 41
type textarea "**********"
click at [334, 203] on textarea "Respuesta 0 / 200" at bounding box center [401, 215] width 243 height 41
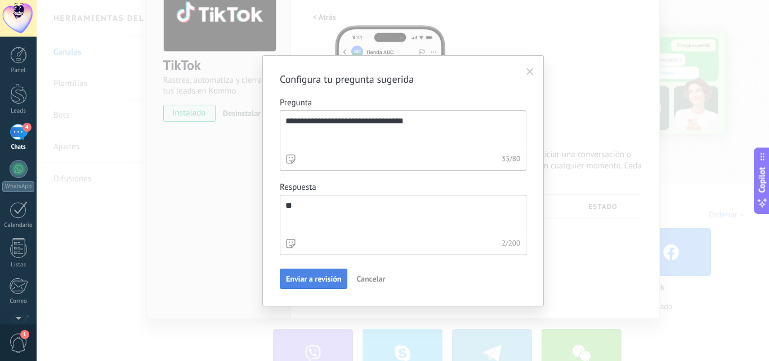
type textarea "**"
click at [318, 281] on span "Enviar a revisión" at bounding box center [313, 279] width 55 height 8
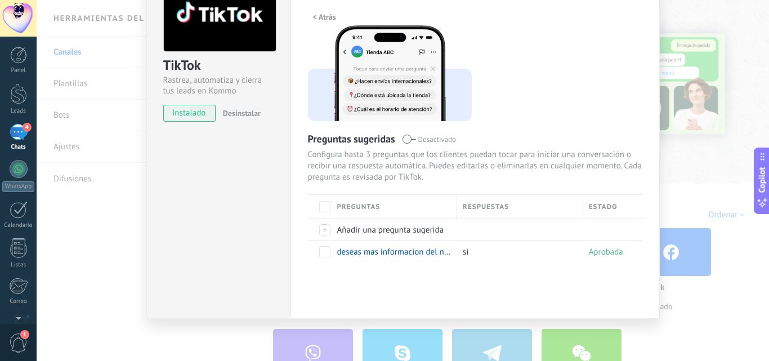
click at [666, 169] on div "TikTok Rastrea, automatiza y cierra tus leads en Kommo instalado Desinstalar Co…" at bounding box center [403, 180] width 733 height 361
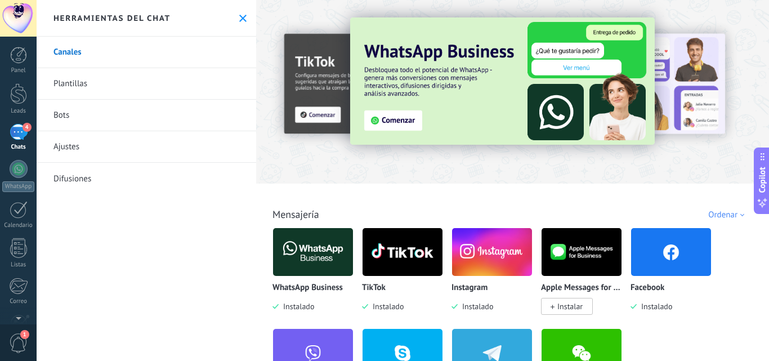
click at [404, 260] on img at bounding box center [403, 252] width 80 height 55
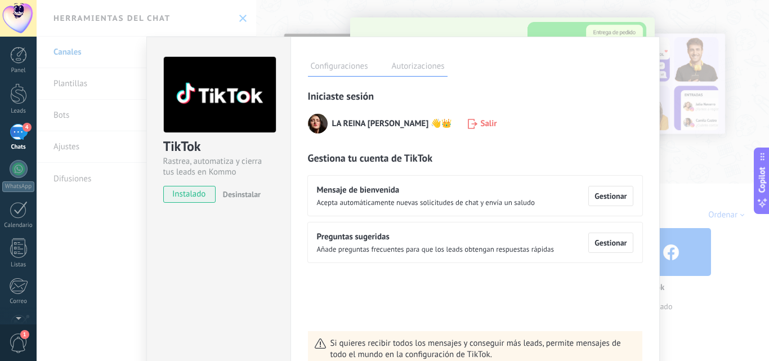
click at [671, 181] on div "TikTok Rastrea, automatiza y cierra tus leads en Kommo instalado Desinstalar Co…" at bounding box center [403, 180] width 733 height 361
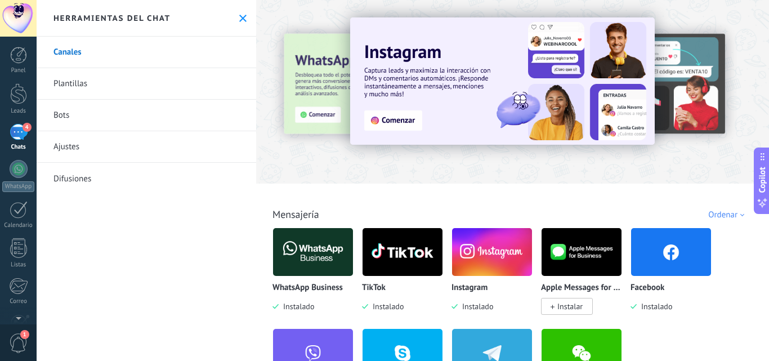
click at [16, 131] on div "4" at bounding box center [19, 132] width 18 height 16
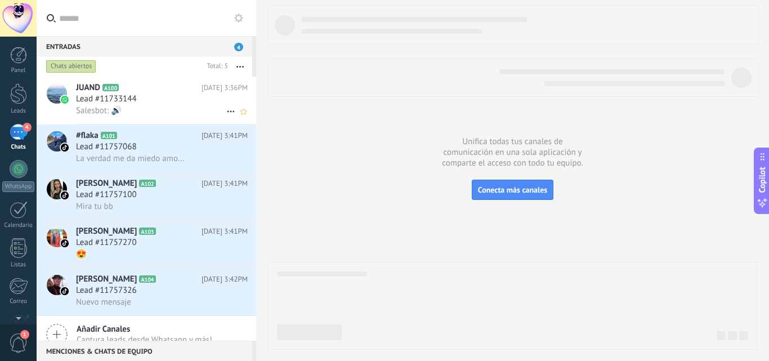
click at [86, 92] on span "JUAND" at bounding box center [88, 87] width 24 height 11
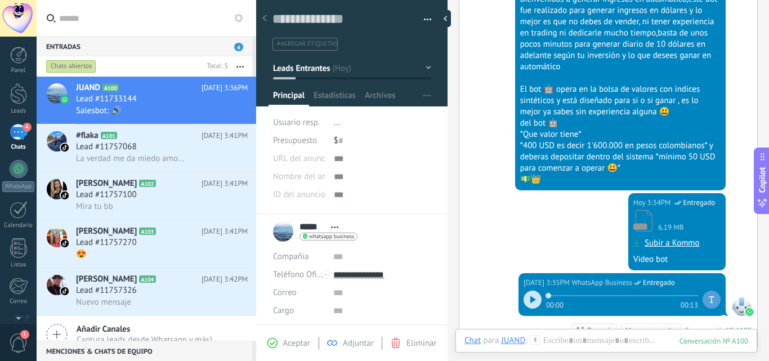
scroll to position [1448, 0]
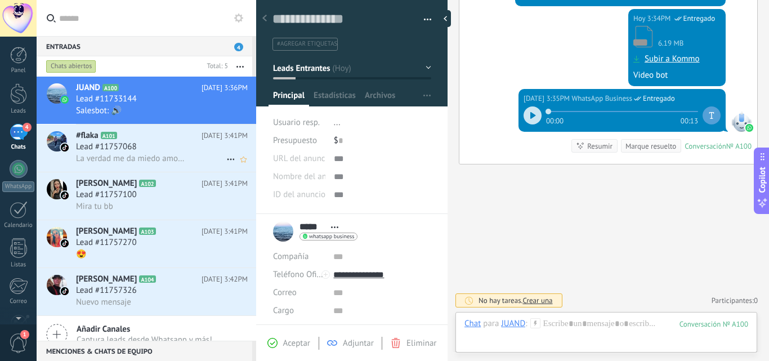
click at [106, 145] on span "Lead #11757068" at bounding box center [106, 146] width 61 height 11
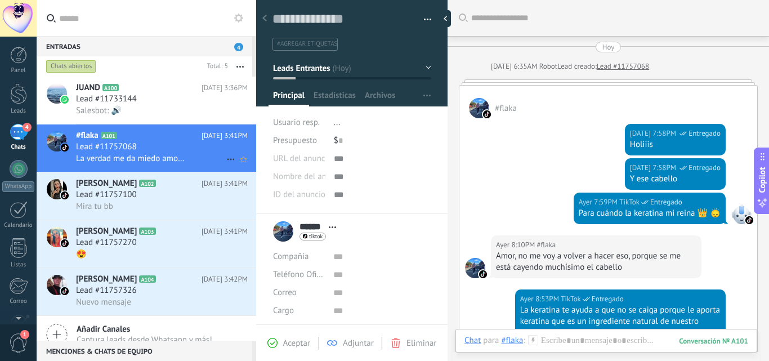
scroll to position [394, 0]
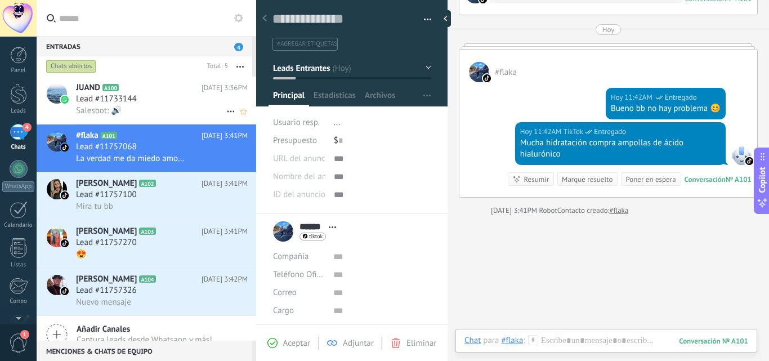
click at [124, 97] on span "Lead #11733144" at bounding box center [106, 98] width 61 height 11
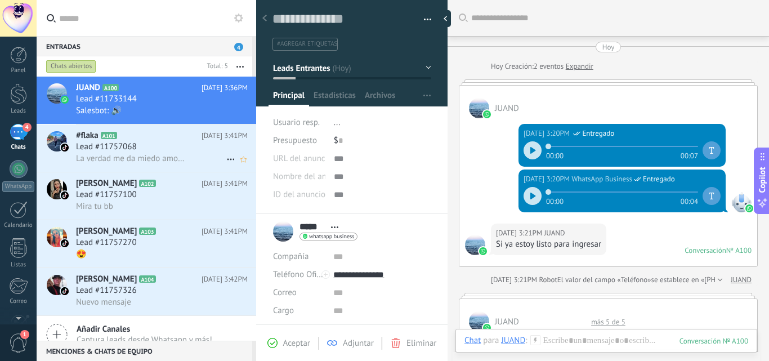
scroll to position [1394, 0]
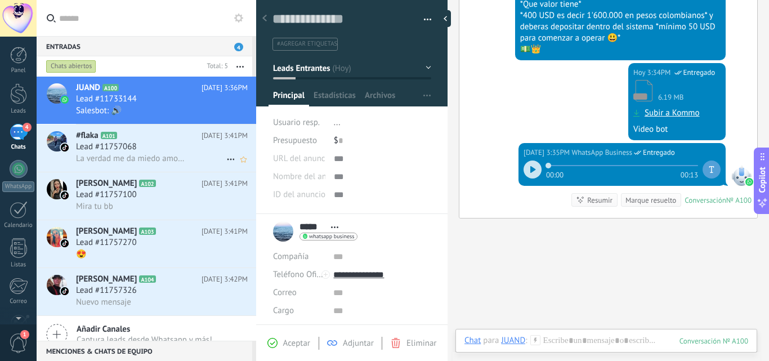
click at [120, 140] on icon at bounding box center [125, 135] width 11 height 11
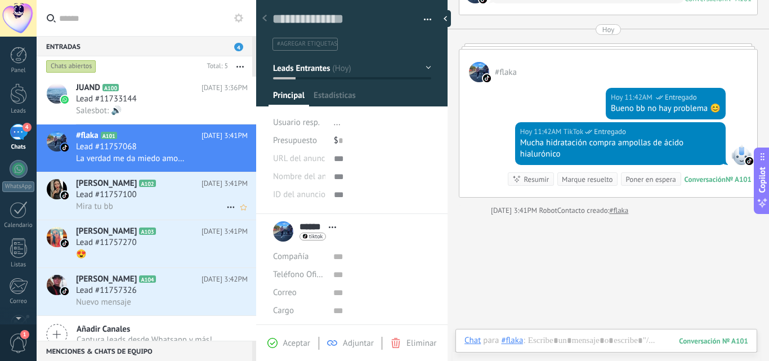
scroll to position [17, 0]
click at [117, 186] on span "[PERSON_NAME]" at bounding box center [106, 183] width 61 height 11
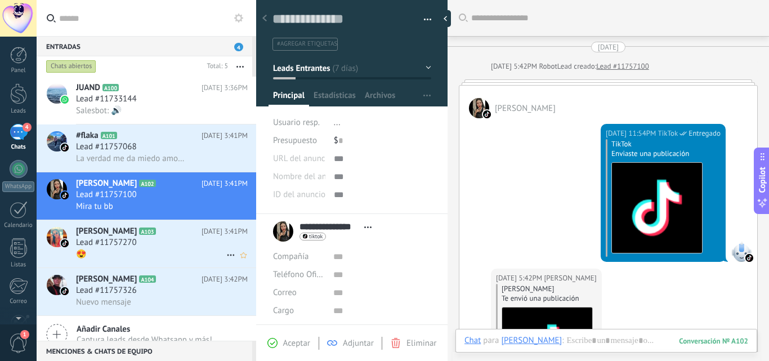
scroll to position [359, 0]
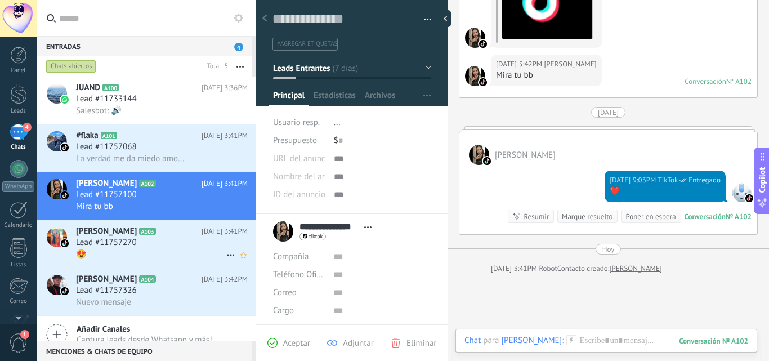
click at [115, 238] on span "Lead #11757270" at bounding box center [106, 242] width 61 height 11
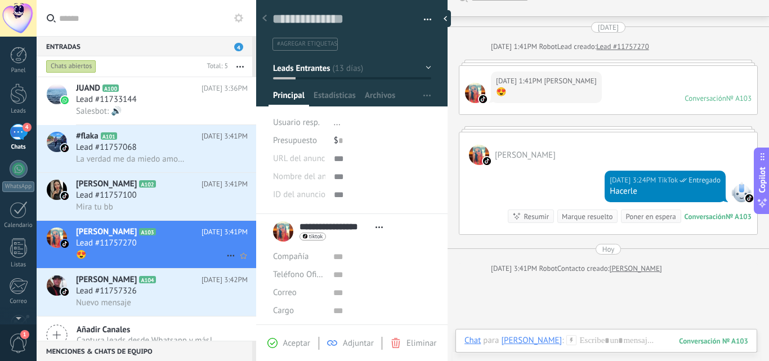
scroll to position [12, 0]
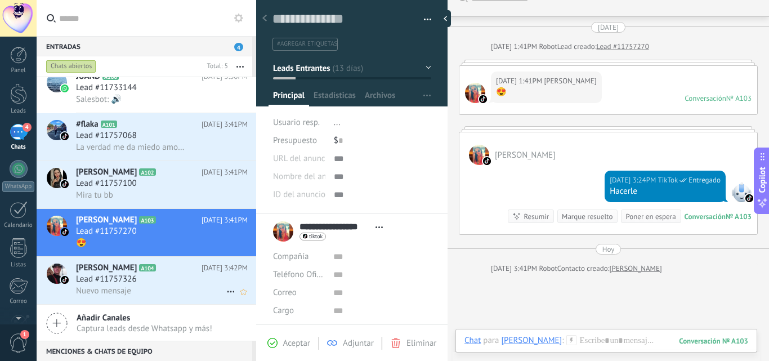
click at [116, 276] on span "Lead #11757326" at bounding box center [106, 279] width 61 height 11
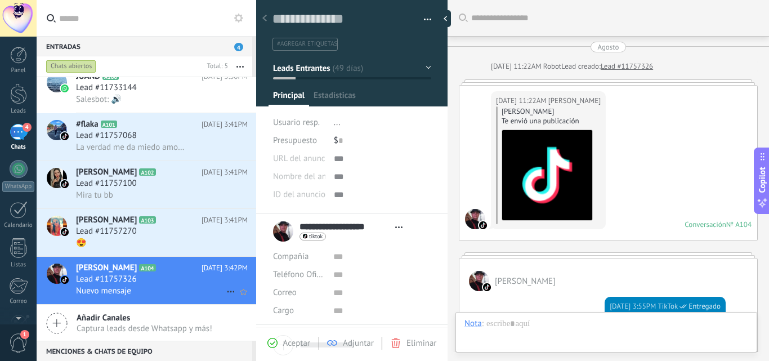
type textarea "**********"
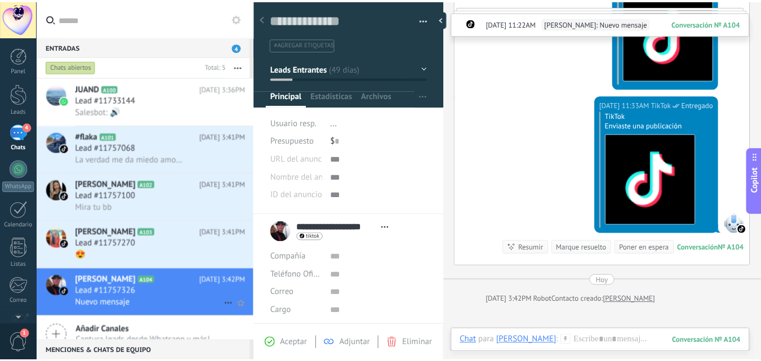
scroll to position [12, 0]
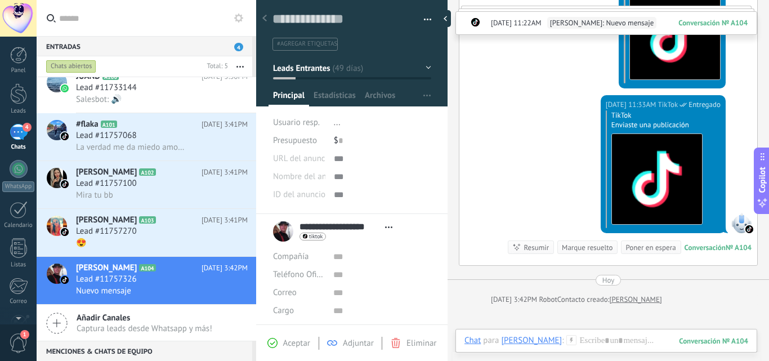
click at [15, 338] on span "1" at bounding box center [18, 343] width 19 height 20
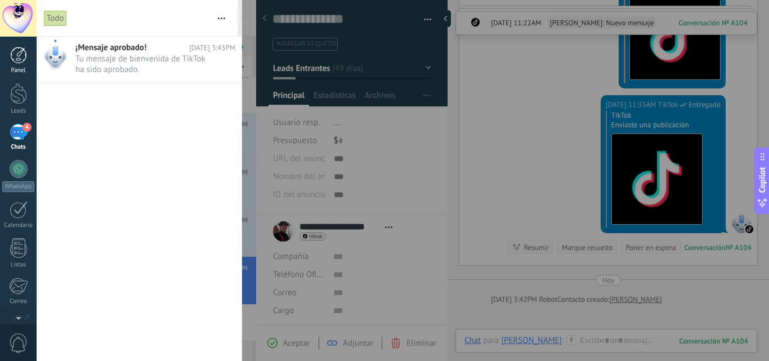
click at [15, 62] on div at bounding box center [18, 55] width 17 height 17
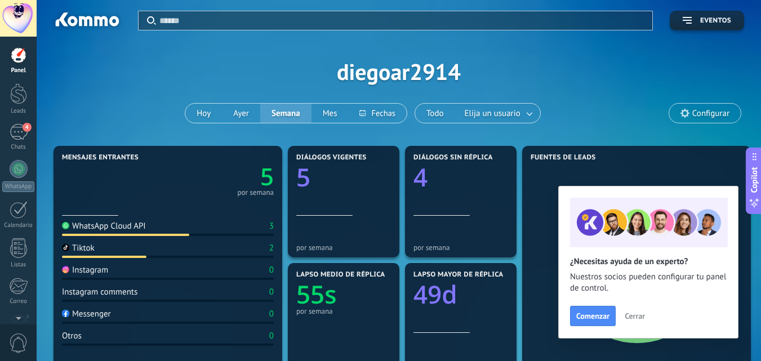
click at [709, 111] on span "Configurar" at bounding box center [710, 114] width 37 height 10
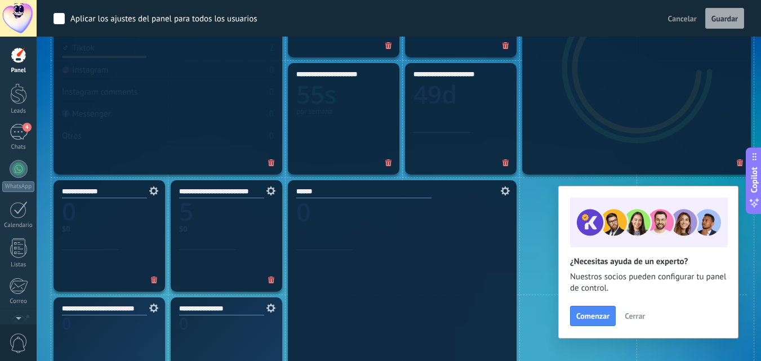
scroll to position [225, 0]
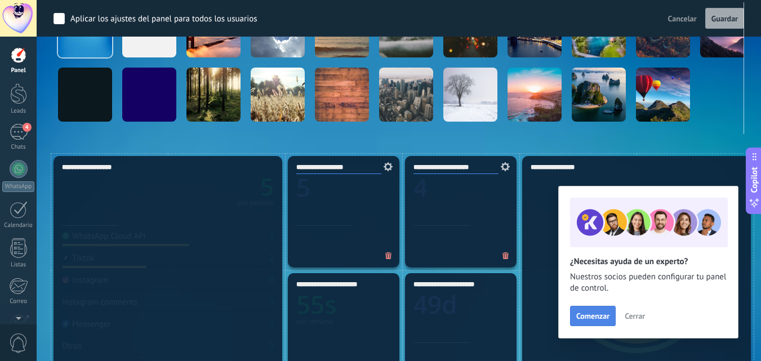
click at [583, 315] on span "Comenzar" at bounding box center [592, 316] width 33 height 8
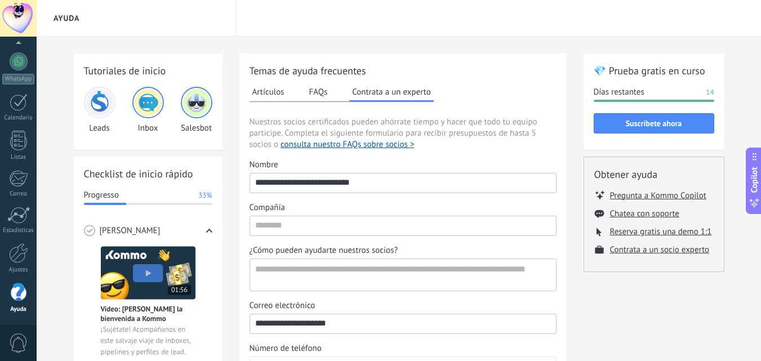
click at [99, 99] on img at bounding box center [99, 102] width 27 height 27
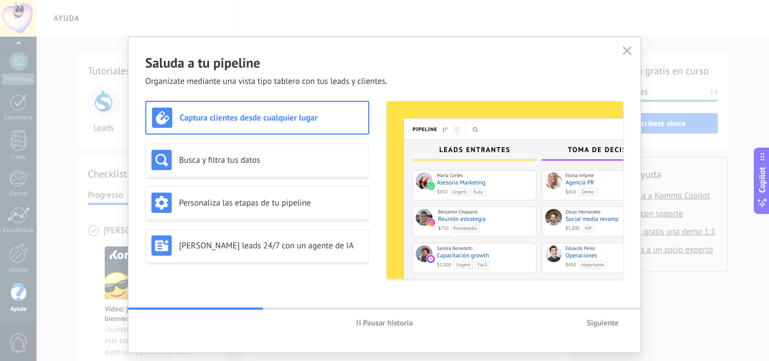
click at [253, 120] on h3 "Captura clientes desde cualquier lugar" at bounding box center [271, 118] width 183 height 11
click at [244, 163] on h3 "Busca y filtra tus datos" at bounding box center [271, 160] width 184 height 11
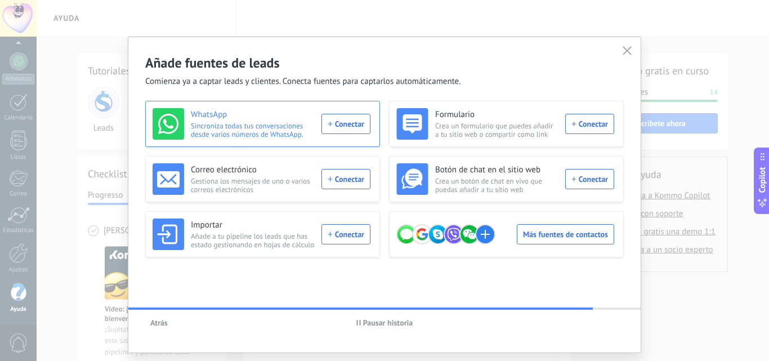
click at [345, 127] on div "WhatsApp Sincroniza todas tus conversaciones desde varios números de WhatsApp. …" at bounding box center [262, 124] width 218 height 32
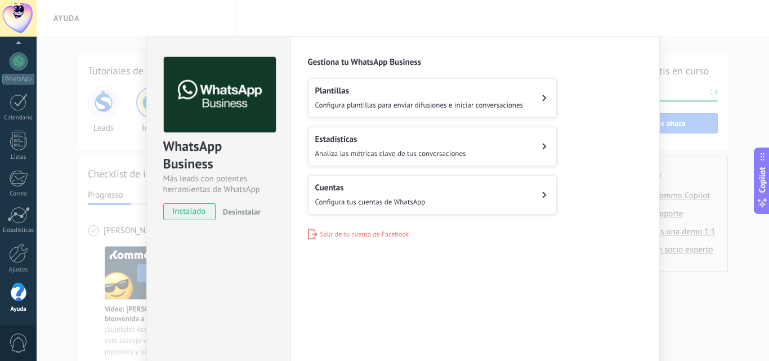
click at [478, 195] on button "Cuentas Configura tus cuentas de WhatsApp" at bounding box center [432, 194] width 249 height 39
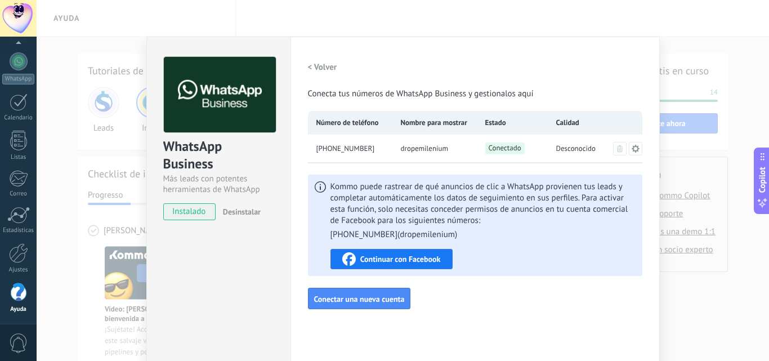
drag, startPoint x: 374, startPoint y: 148, endPoint x: 327, endPoint y: 153, distance: 48.1
click at [327, 153] on div "[PHONE_NUMBER]" at bounding box center [350, 149] width 84 height 28
click at [368, 145] on span "[PHONE_NUMBER]" at bounding box center [345, 148] width 59 height 11
click at [369, 145] on span "[PHONE_NUMBER]" at bounding box center [345, 148] width 59 height 11
drag, startPoint x: 369, startPoint y: 145, endPoint x: 380, endPoint y: 159, distance: 18.0
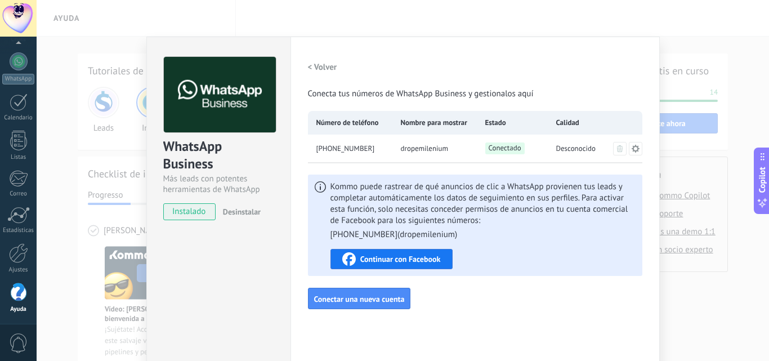
click at [378, 156] on div "[PHONE_NUMBER]" at bounding box center [350, 149] width 84 height 28
click at [372, 253] on div "Continuar con Facebook" at bounding box center [391, 259] width 99 height 14
click at [753, 319] on div "WhatsApp Business Más leads con potentes herramientas de WhatsApp instalado Des…" at bounding box center [403, 180] width 733 height 361
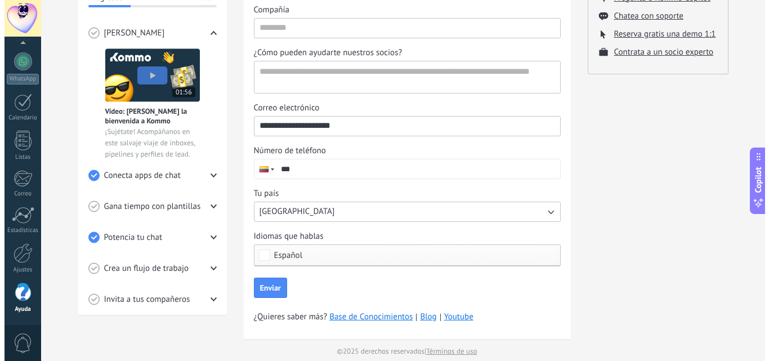
scroll to position [211, 0]
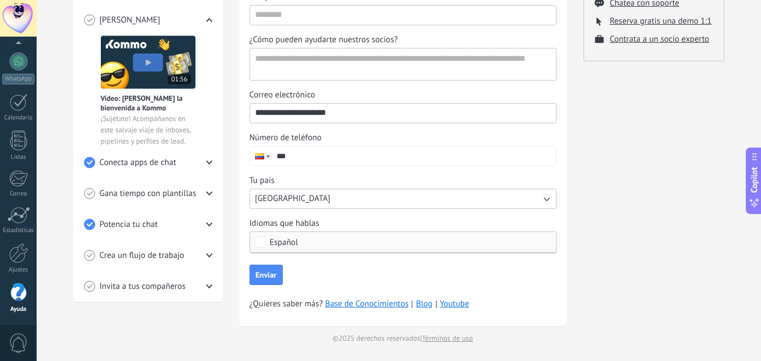
click at [15, 345] on span "0" at bounding box center [18, 343] width 19 height 20
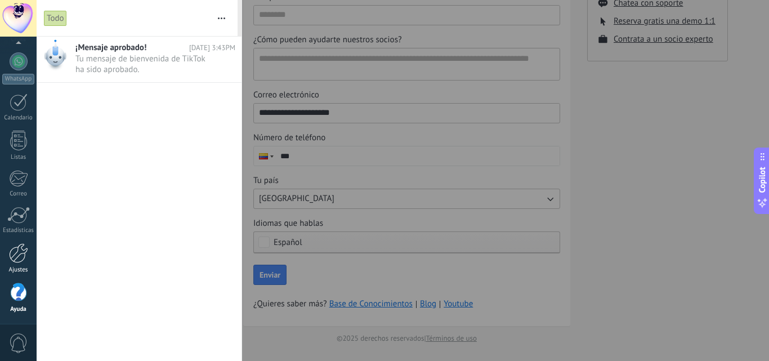
click at [20, 260] on div at bounding box center [18, 253] width 19 height 20
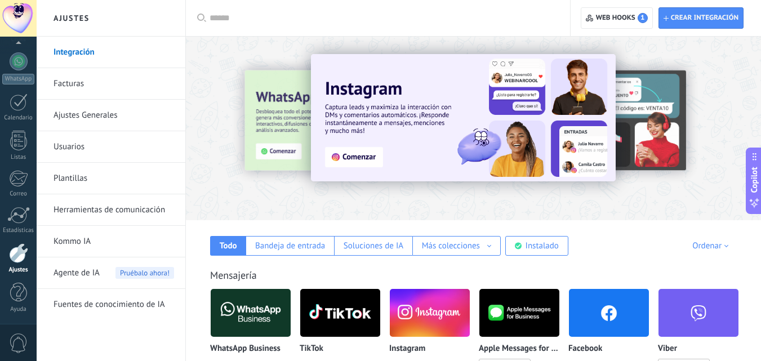
click at [371, 155] on img at bounding box center [463, 117] width 305 height 127
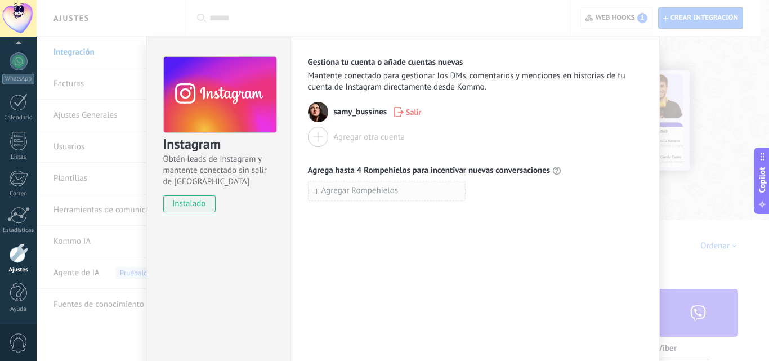
click at [323, 188] on span "Agregar Rompehielos" at bounding box center [360, 191] width 77 height 8
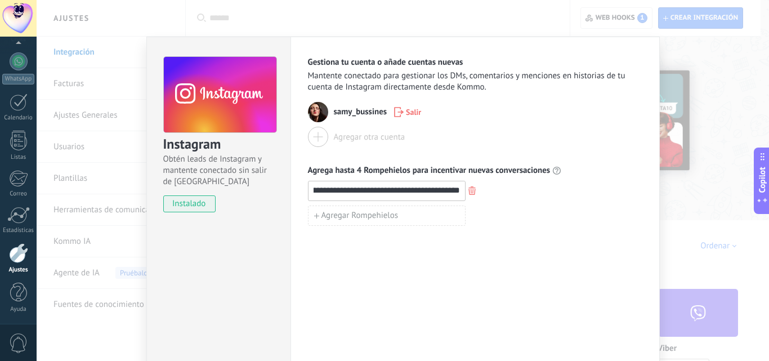
type input "**********"
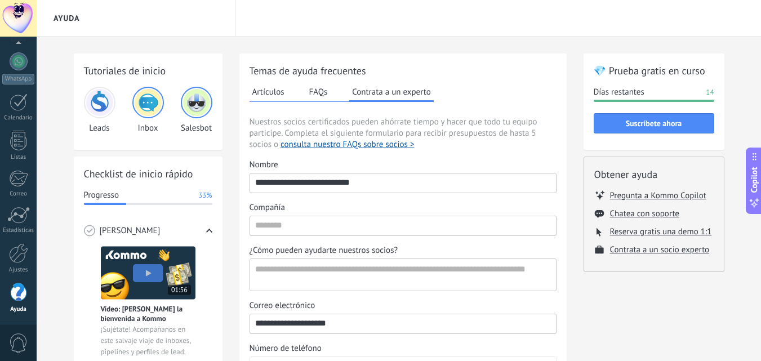
click at [17, 304] on link "Ayuda" at bounding box center [18, 298] width 37 height 30
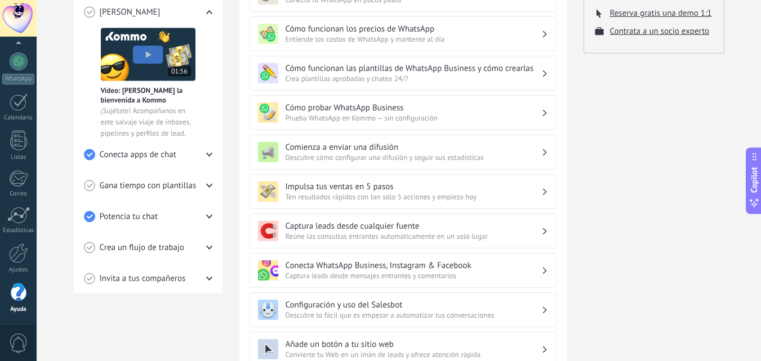
scroll to position [225, 0]
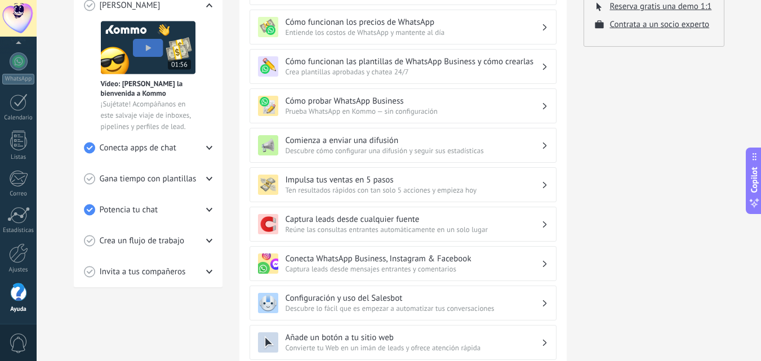
click at [323, 265] on span "Captura leads desde mensajes entrantes y comentarios" at bounding box center [413, 269] width 256 height 10
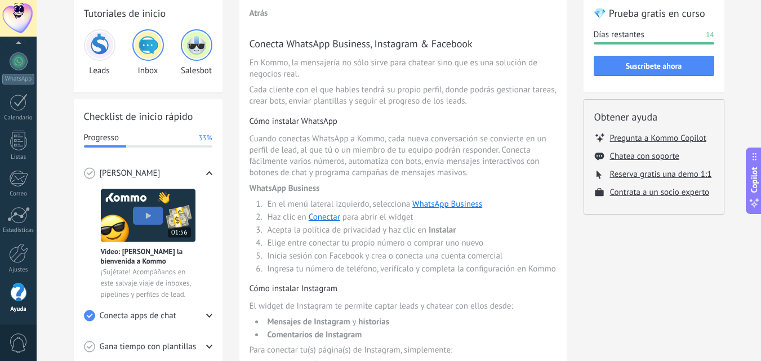
scroll to position [0, 0]
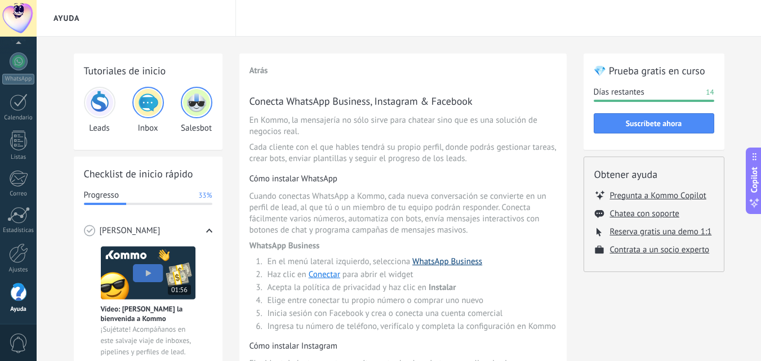
click at [441, 265] on link "WhatsApp Business" at bounding box center [447, 261] width 70 height 11
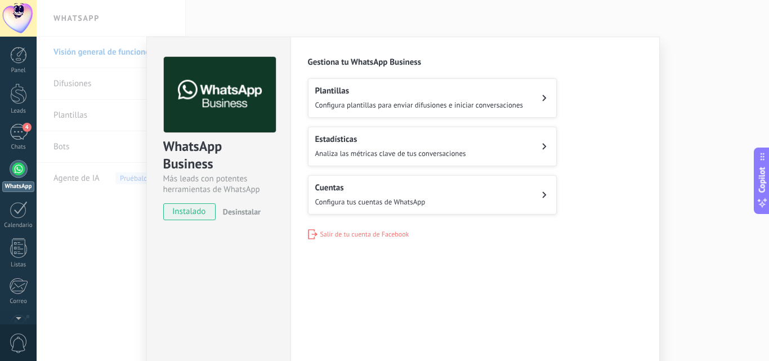
click at [424, 104] on span "Configura plantillas para enviar difusiones e iniciar conversaciones" at bounding box center [419, 105] width 208 height 10
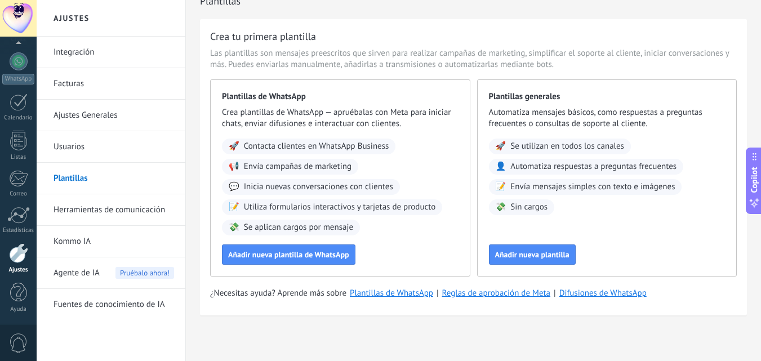
scroll to position [19, 0]
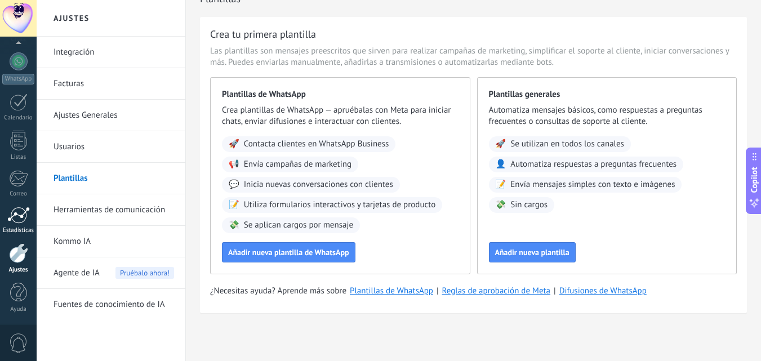
click at [20, 218] on div at bounding box center [18, 215] width 23 height 17
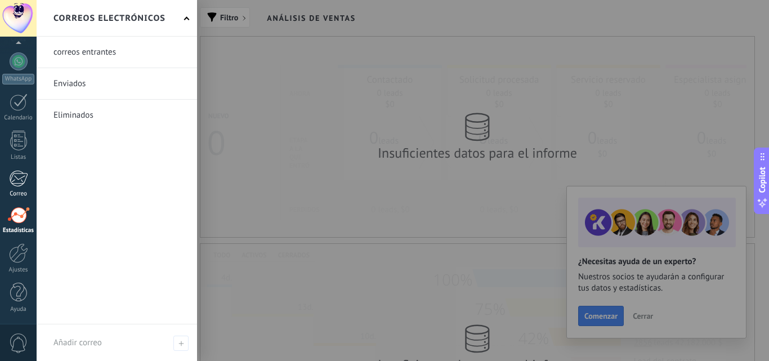
click at [28, 180] on link "Correo" at bounding box center [18, 184] width 37 height 28
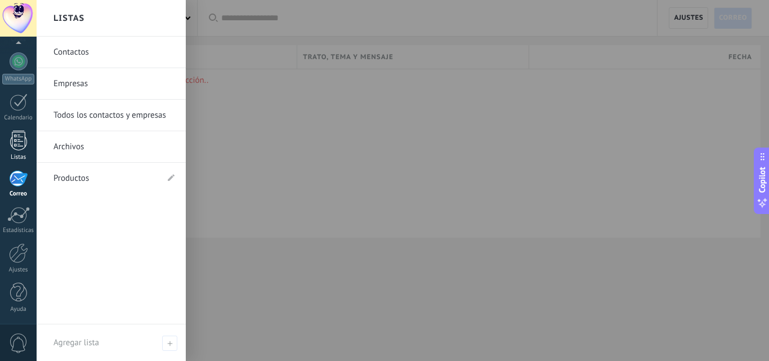
click at [12, 138] on div at bounding box center [18, 141] width 17 height 20
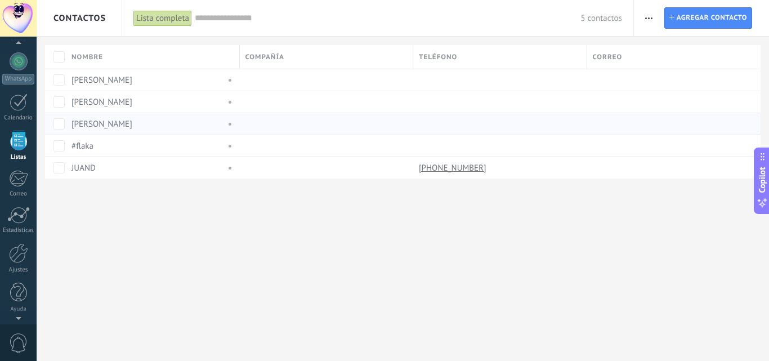
scroll to position [70, 0]
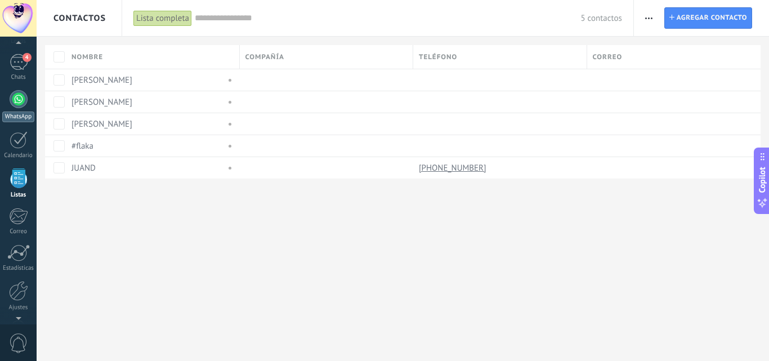
click at [19, 103] on div at bounding box center [19, 99] width 18 height 18
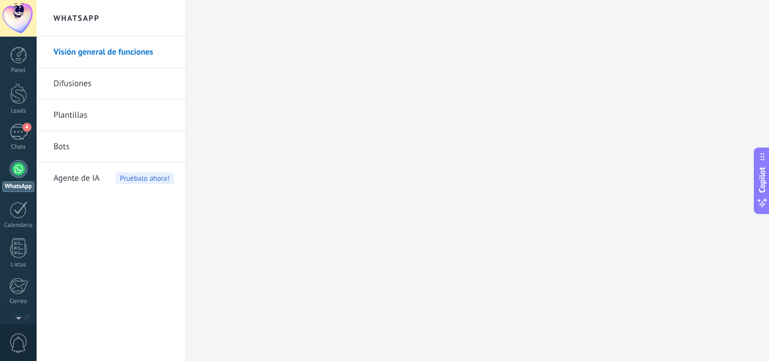
click at [13, 167] on div at bounding box center [19, 169] width 18 height 18
click at [24, 137] on div "4" at bounding box center [19, 132] width 18 height 16
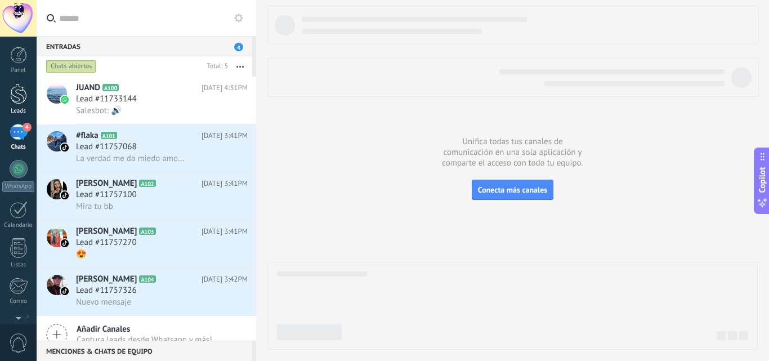
click at [13, 91] on div at bounding box center [18, 93] width 17 height 21
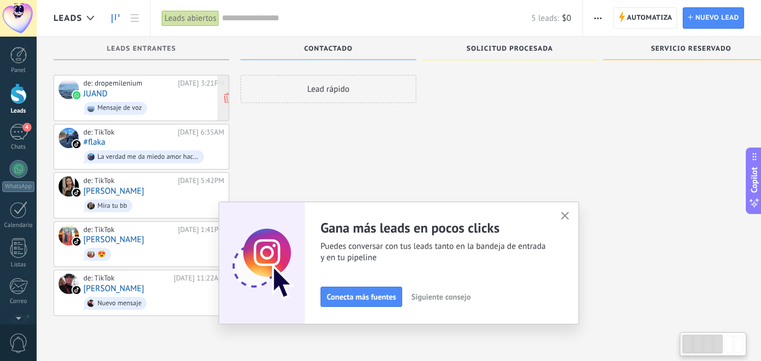
scroll to position [19, 0]
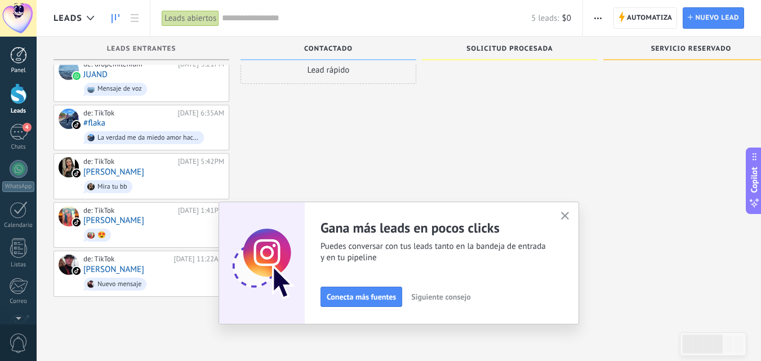
click at [12, 53] on div at bounding box center [18, 55] width 17 height 17
